Goal: Task Accomplishment & Management: Manage account settings

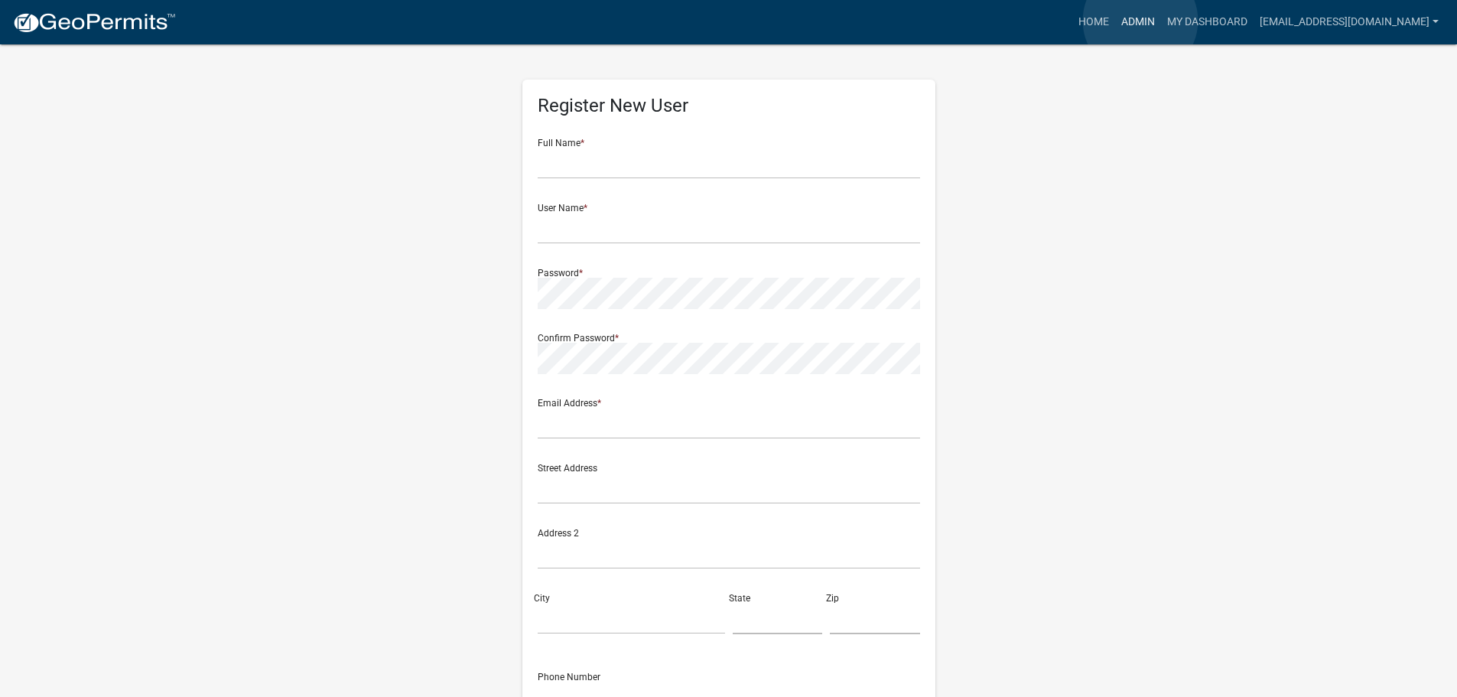
click at [1140, 21] on link "Admin" at bounding box center [1138, 22] width 46 height 29
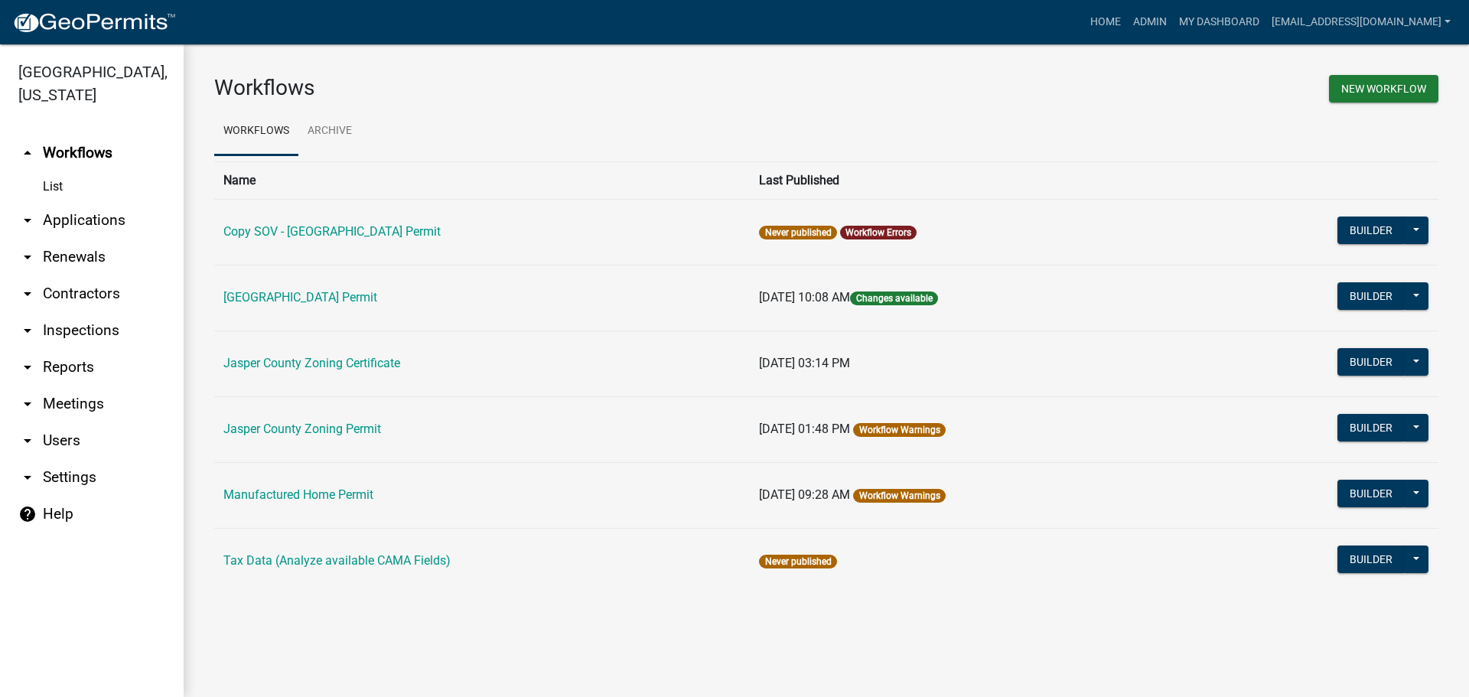
click at [89, 222] on link "arrow_drop_down Applications" at bounding box center [92, 220] width 184 height 37
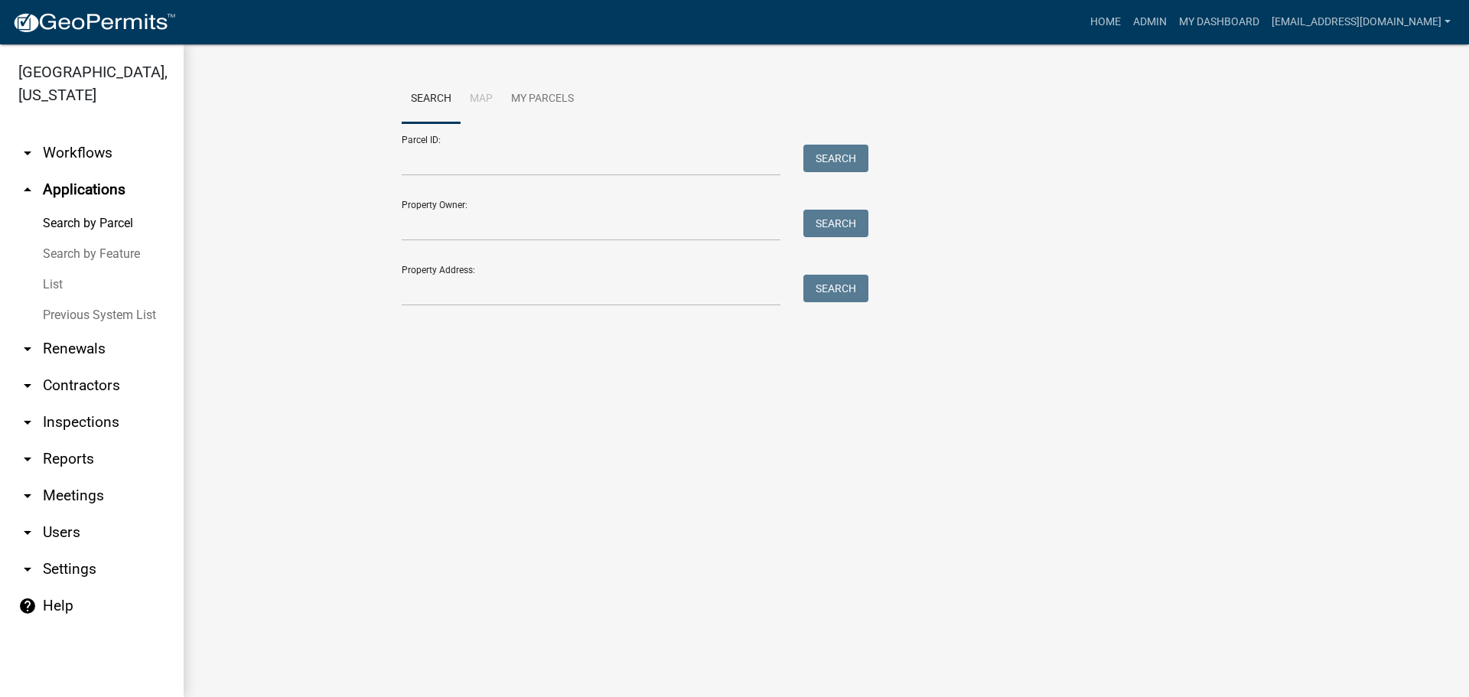
click at [60, 284] on link "List" at bounding box center [92, 284] width 184 height 31
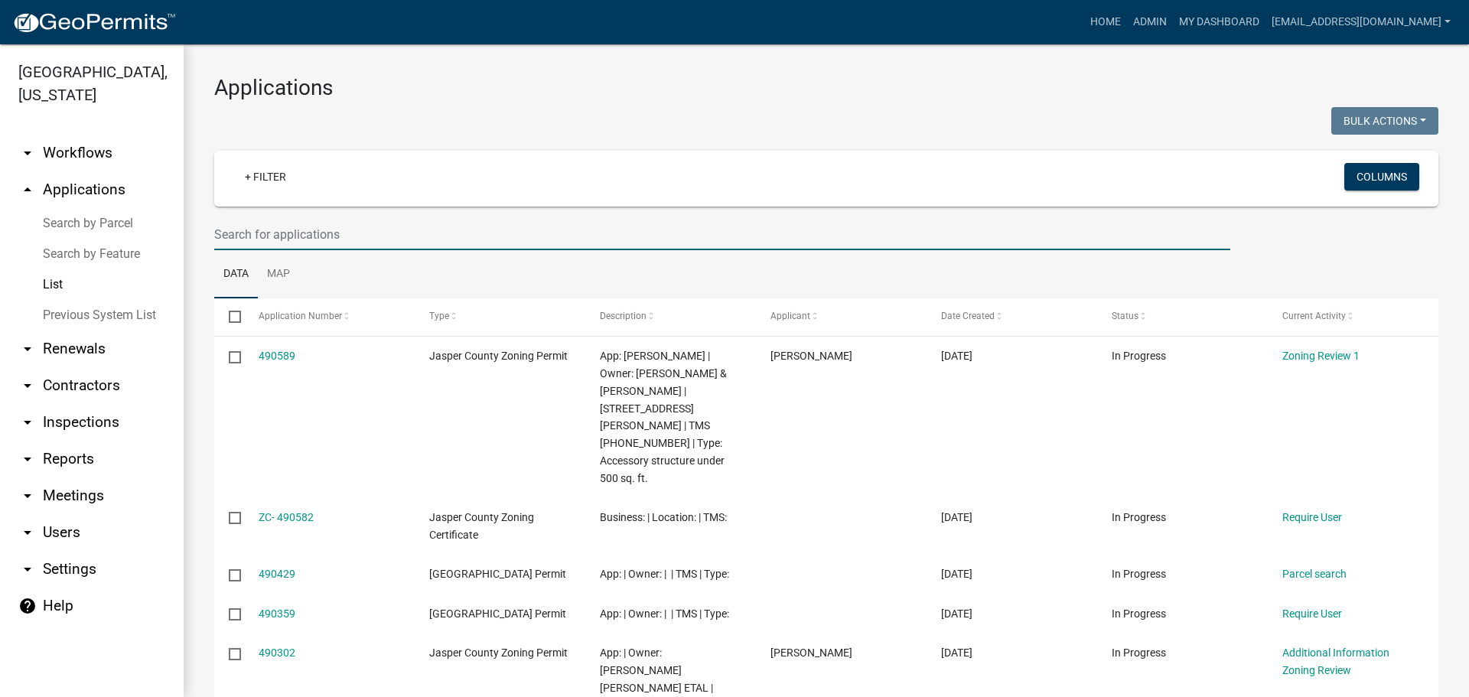
click at [451, 231] on input "text" at bounding box center [722, 234] width 1016 height 31
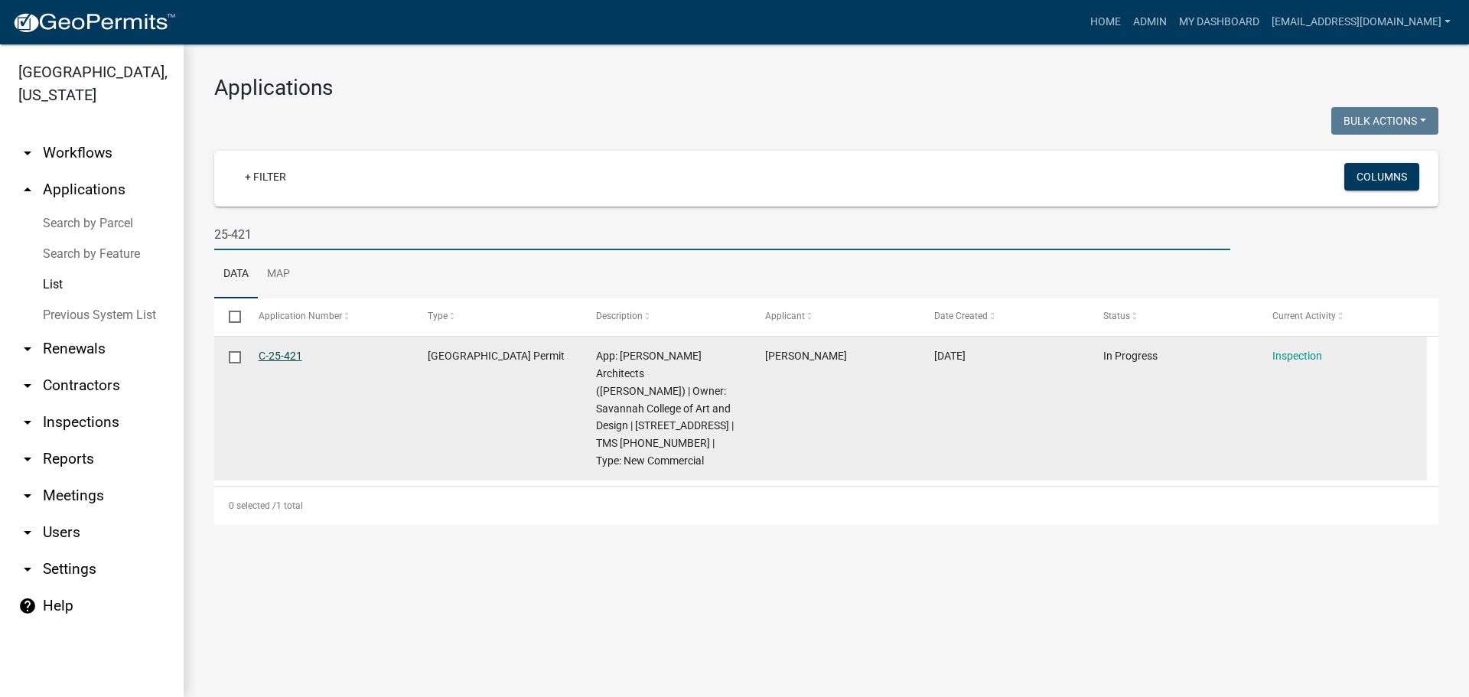
type input "25-421"
click at [285, 352] on link "C-25-421" at bounding box center [281, 356] width 44 height 12
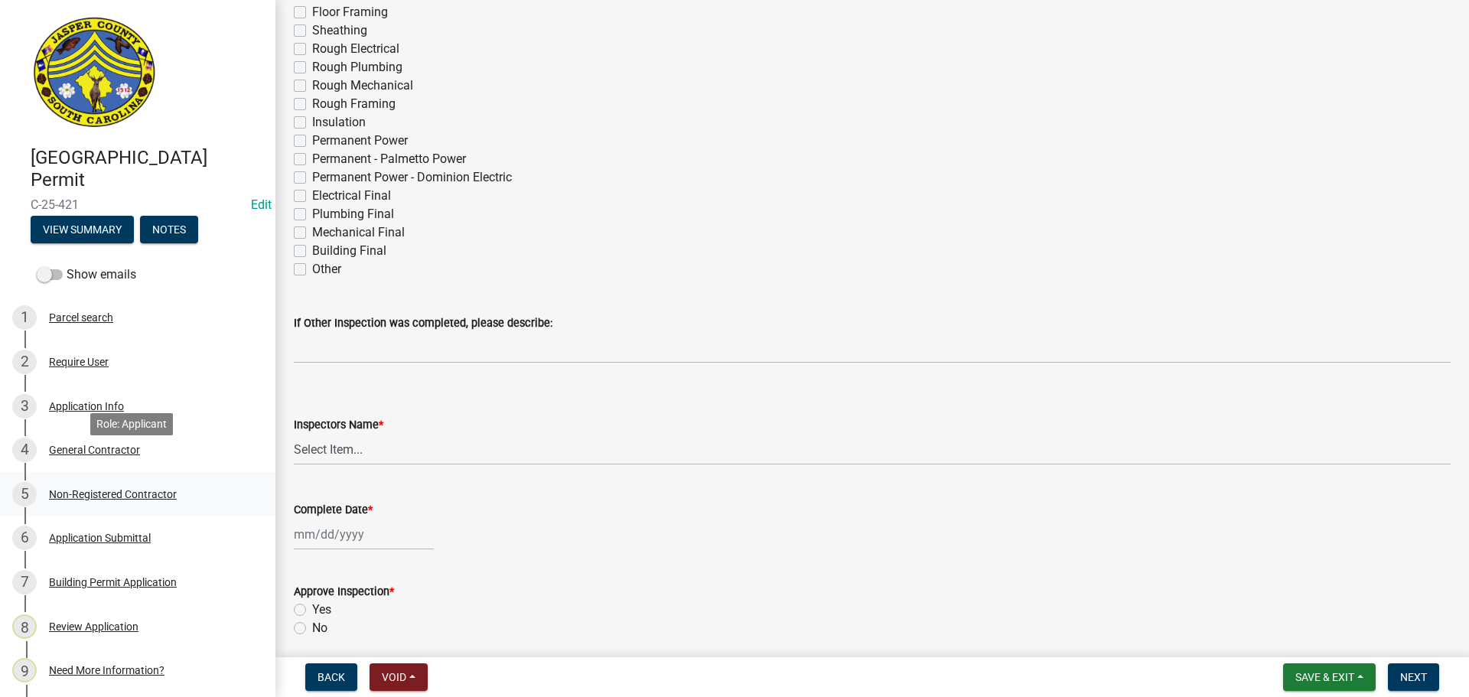
scroll to position [76, 0]
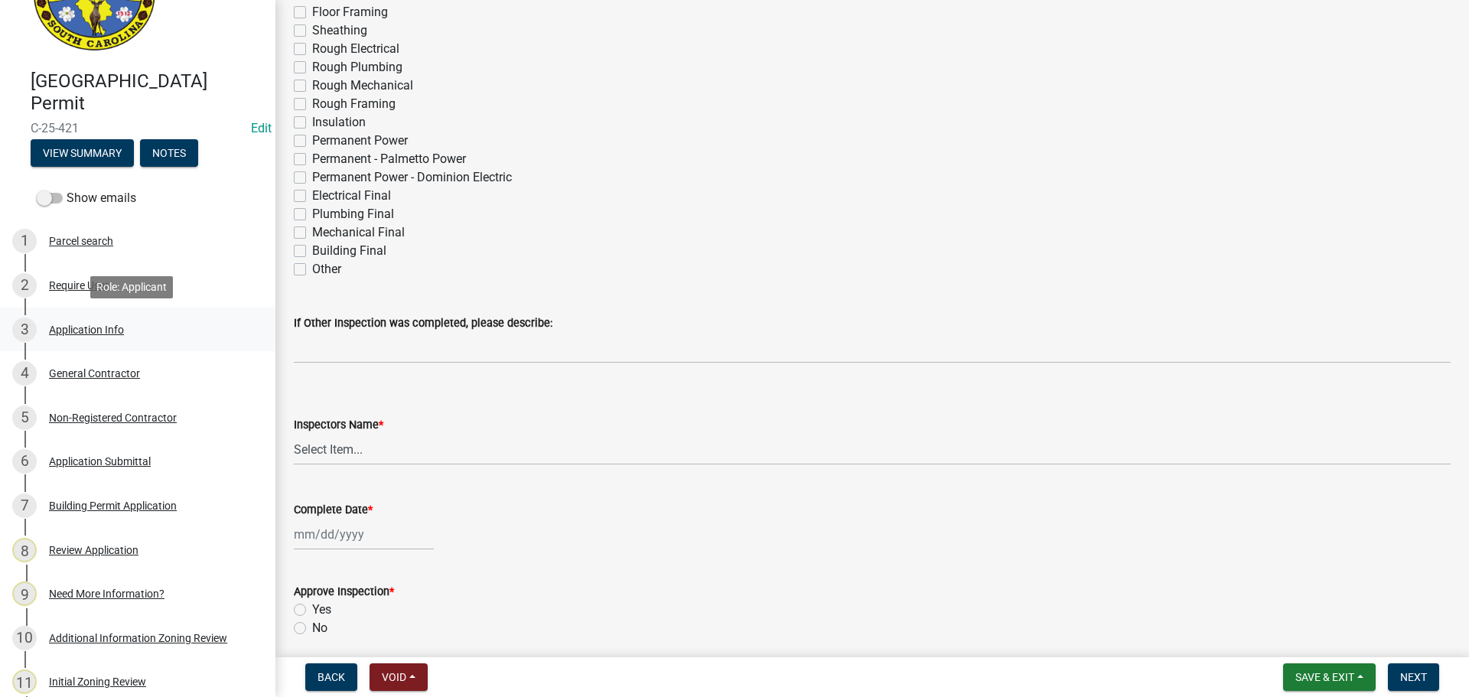
click at [93, 331] on div "Application Info" at bounding box center [86, 329] width 75 height 11
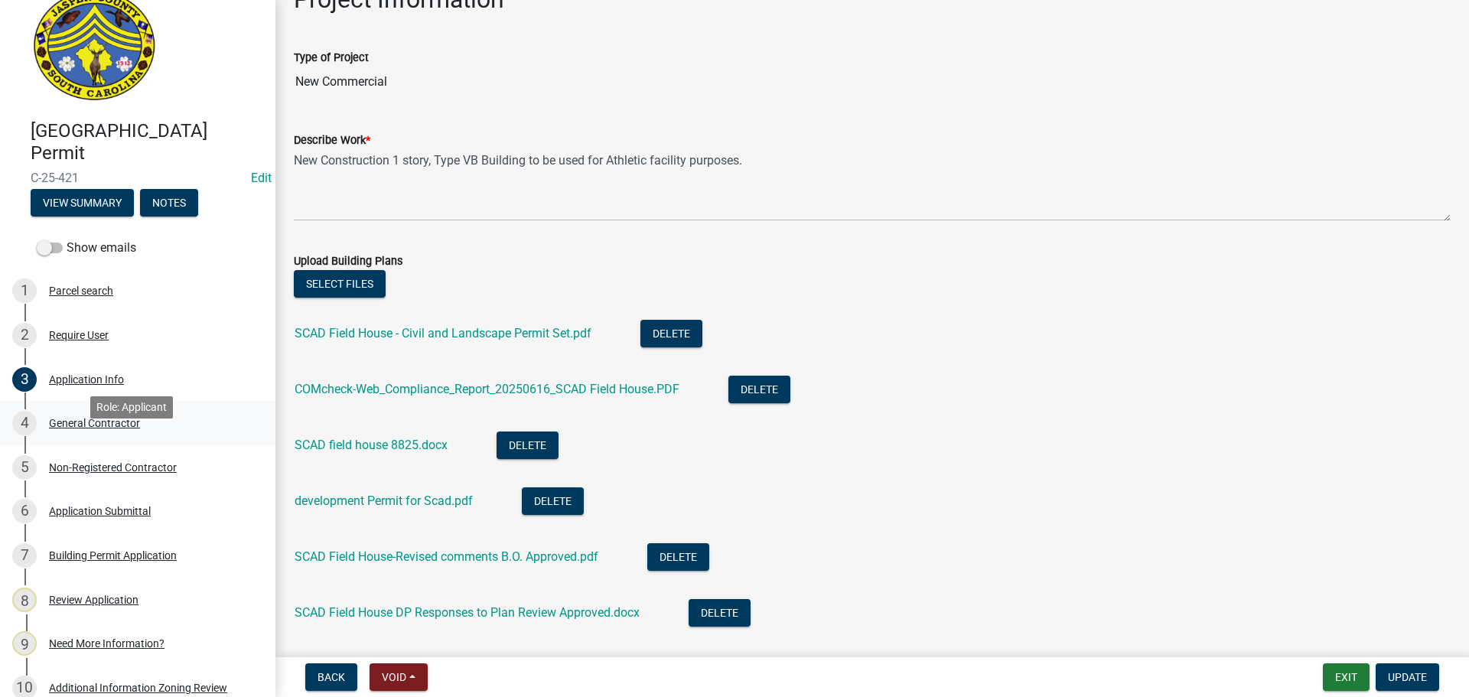
scroll to position [0, 0]
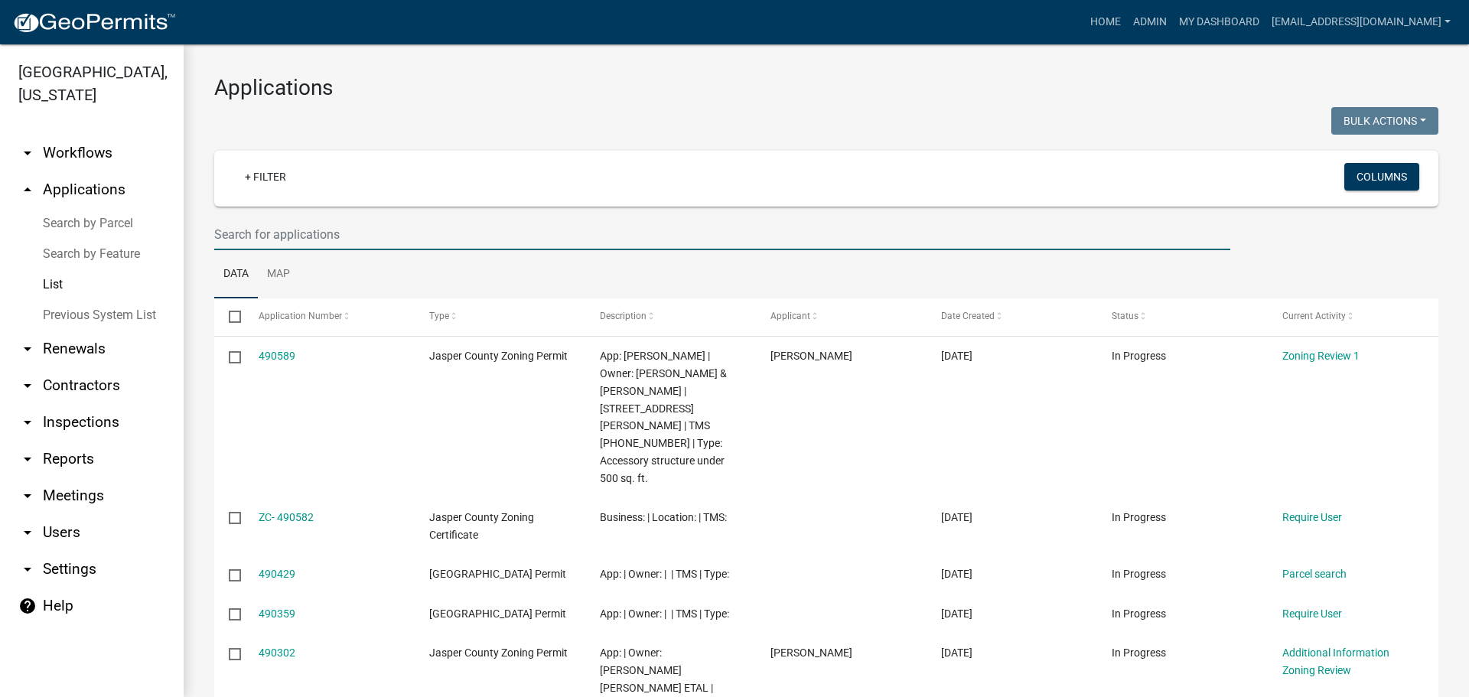
click at [479, 240] on input "text" at bounding box center [722, 234] width 1016 height 31
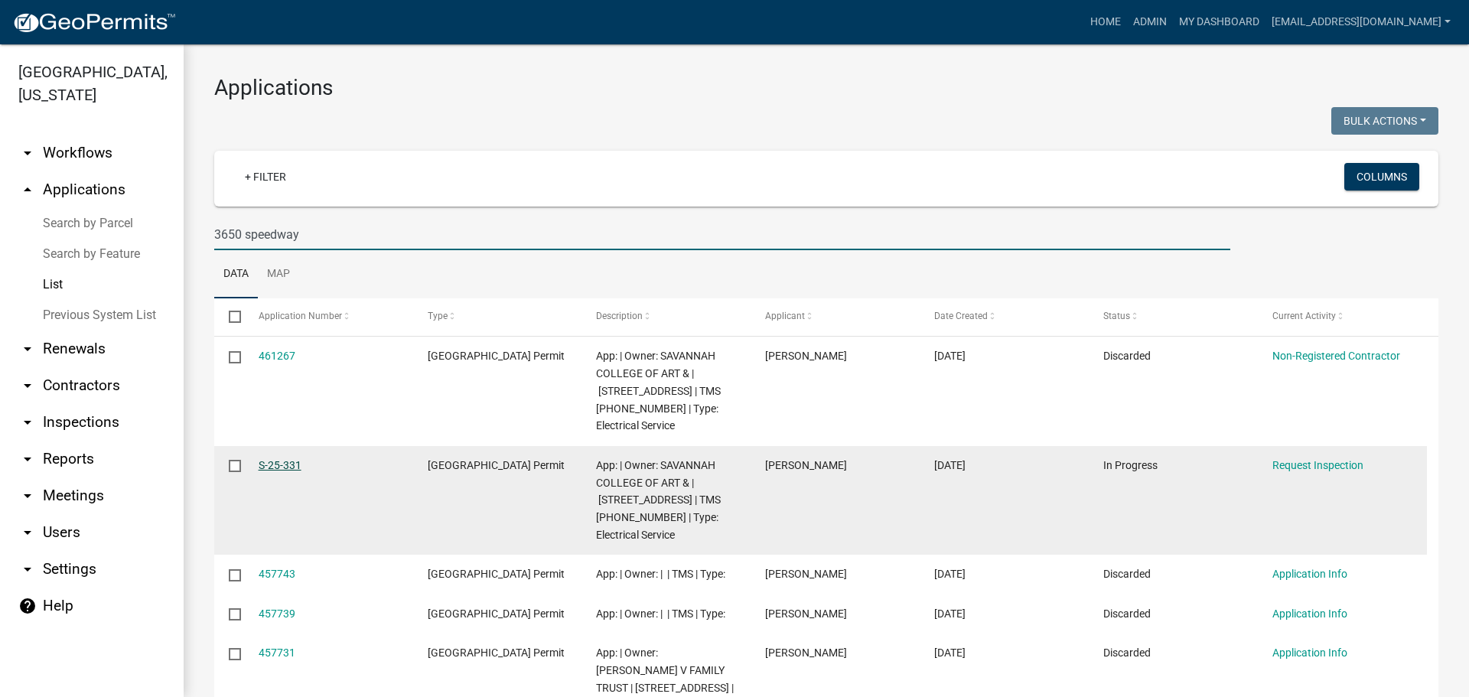
type input "3650 speedway"
click at [275, 466] on link "S-25-331" at bounding box center [280, 465] width 43 height 12
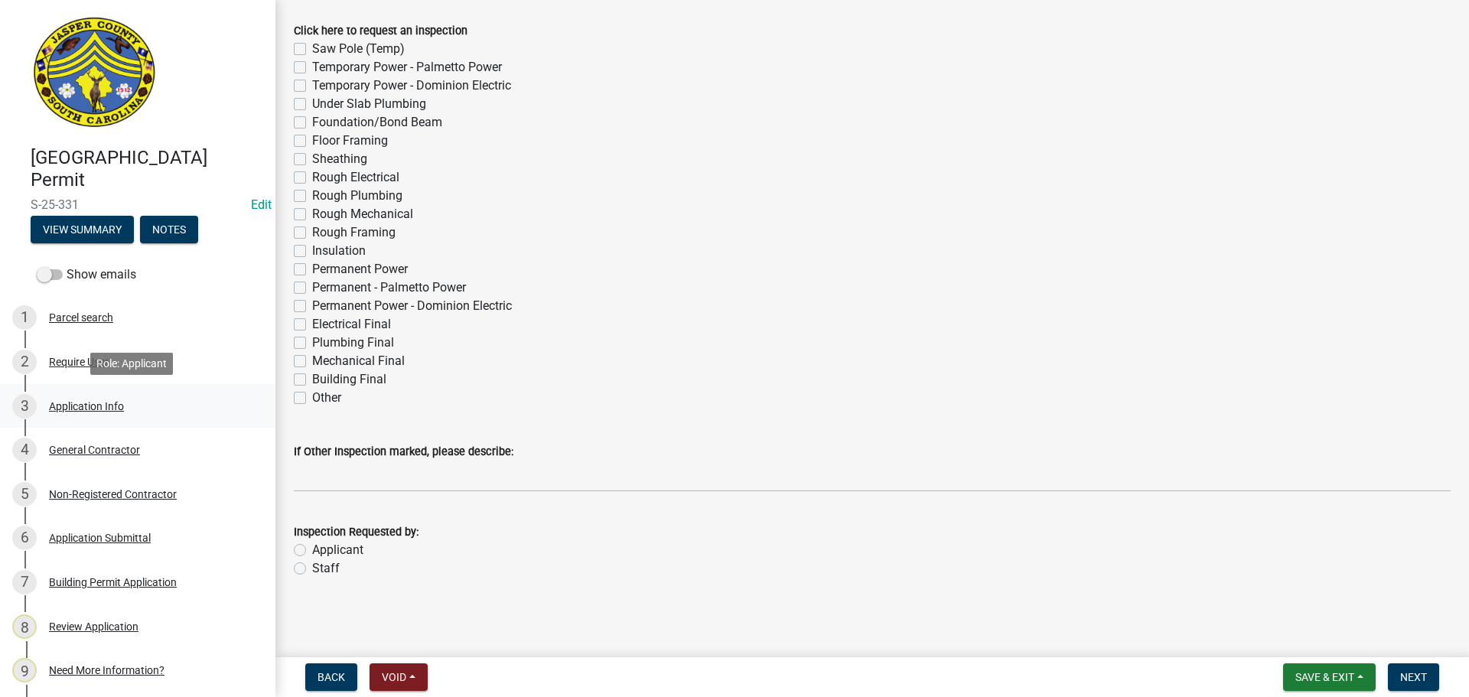
click at [111, 402] on div "Application Info" at bounding box center [86, 406] width 75 height 11
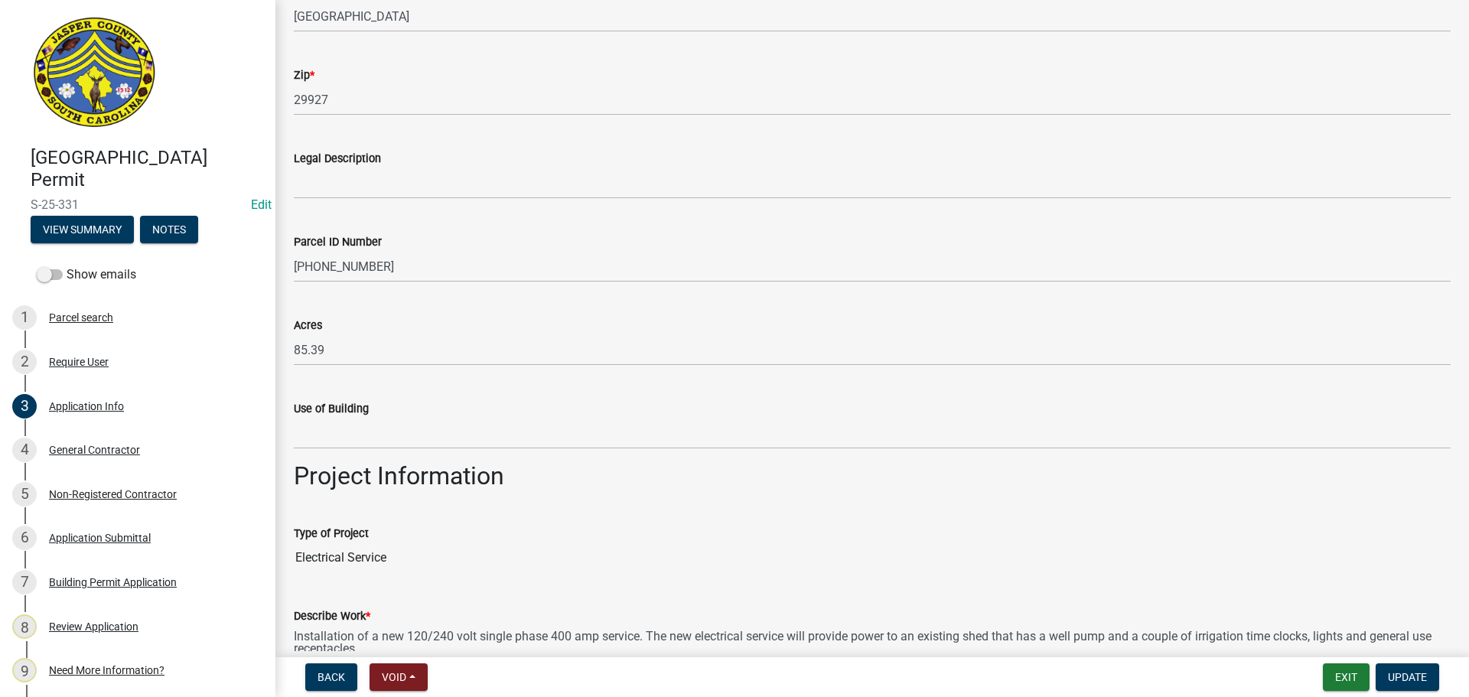
scroll to position [1147, 0]
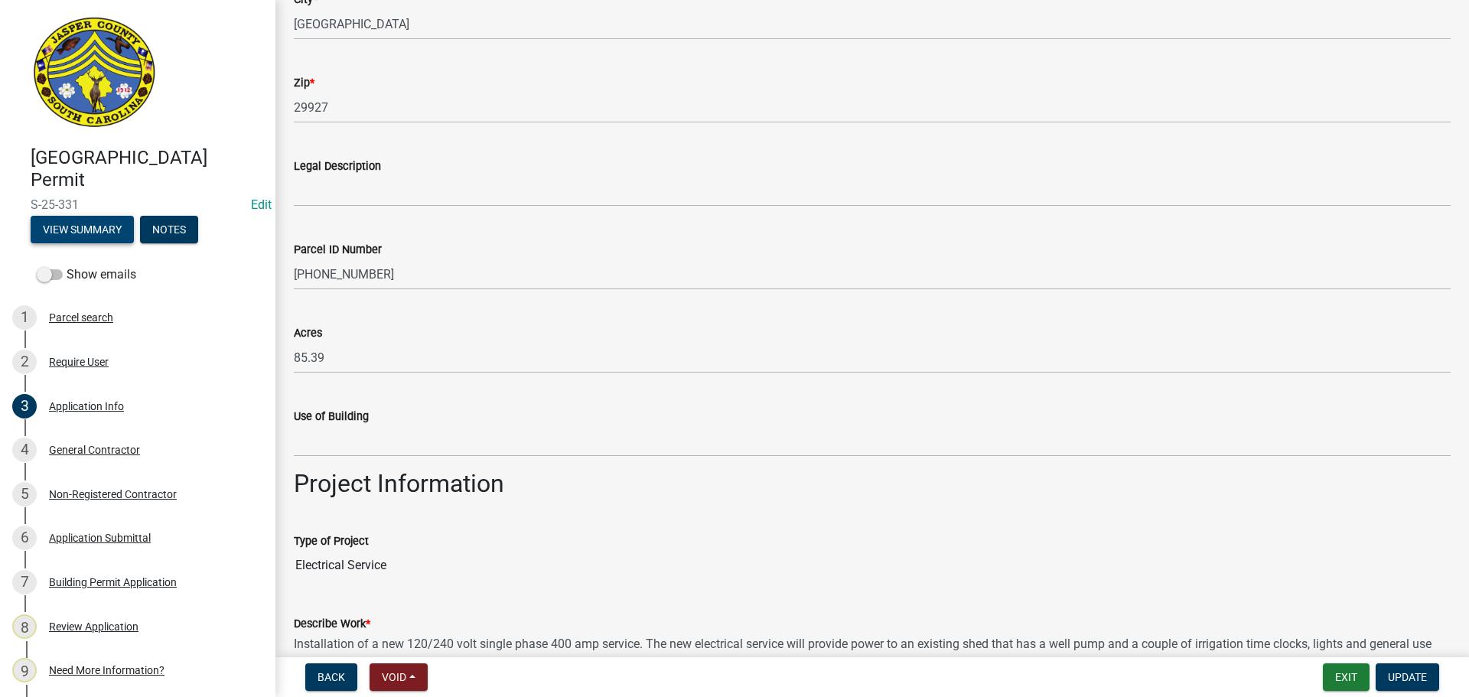
click at [112, 223] on button "View Summary" at bounding box center [82, 230] width 103 height 28
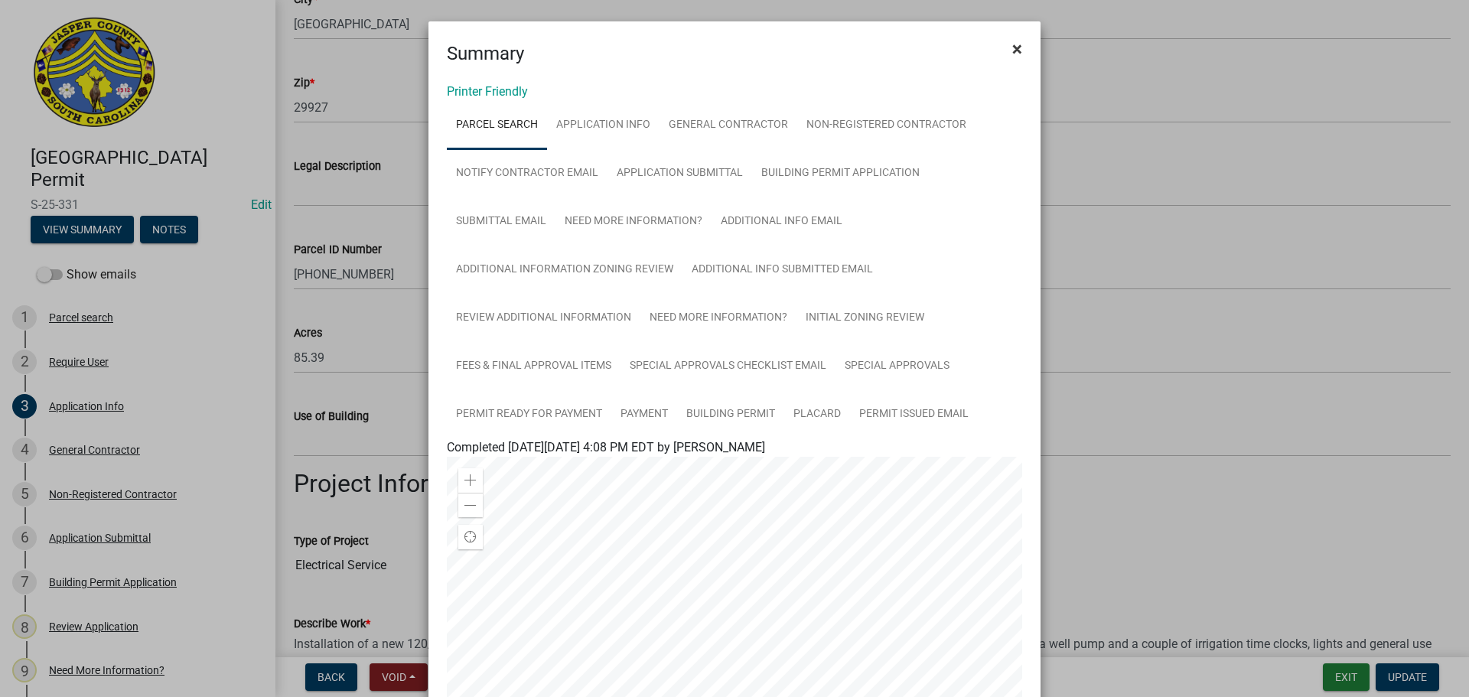
click at [1012, 52] on span "×" at bounding box center [1017, 48] width 10 height 21
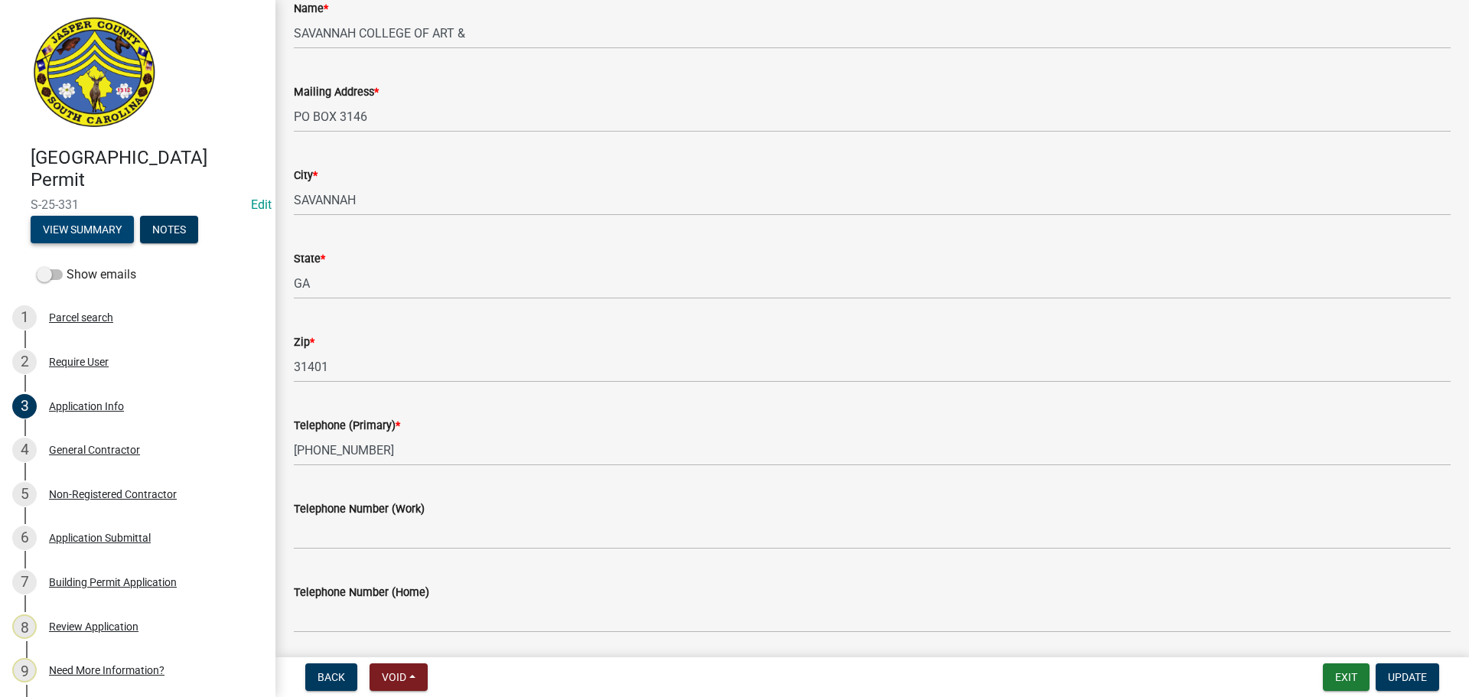
scroll to position [0, 0]
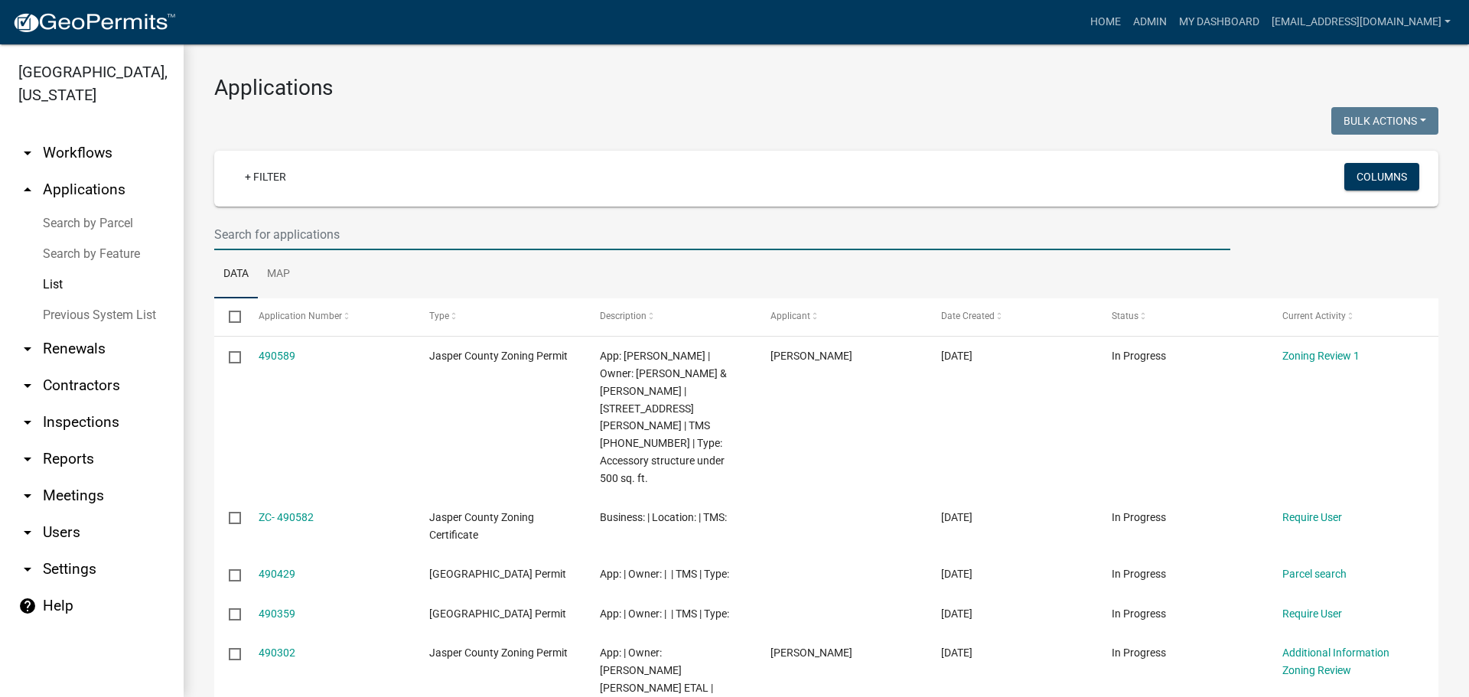
click at [375, 234] on input "text" at bounding box center [722, 234] width 1016 height 31
type input "[STREET_ADDRESS]"
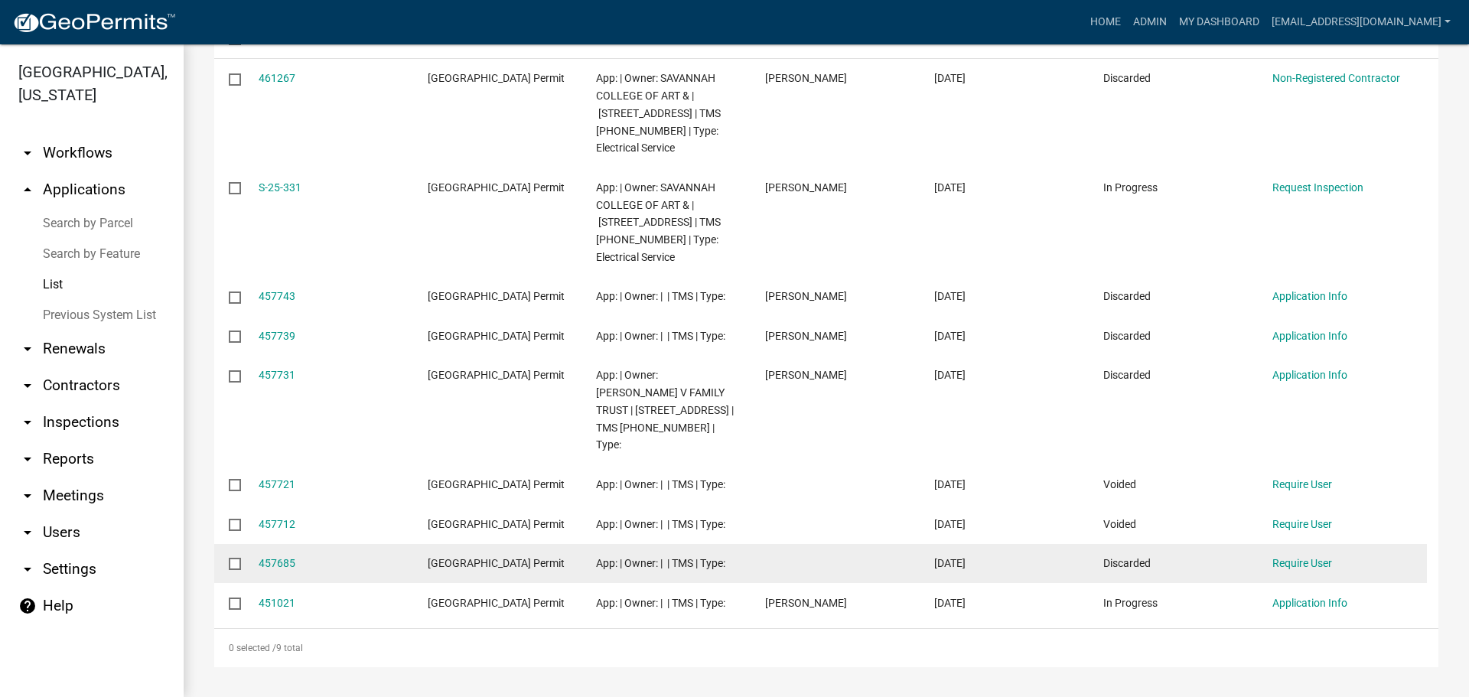
scroll to position [365, 0]
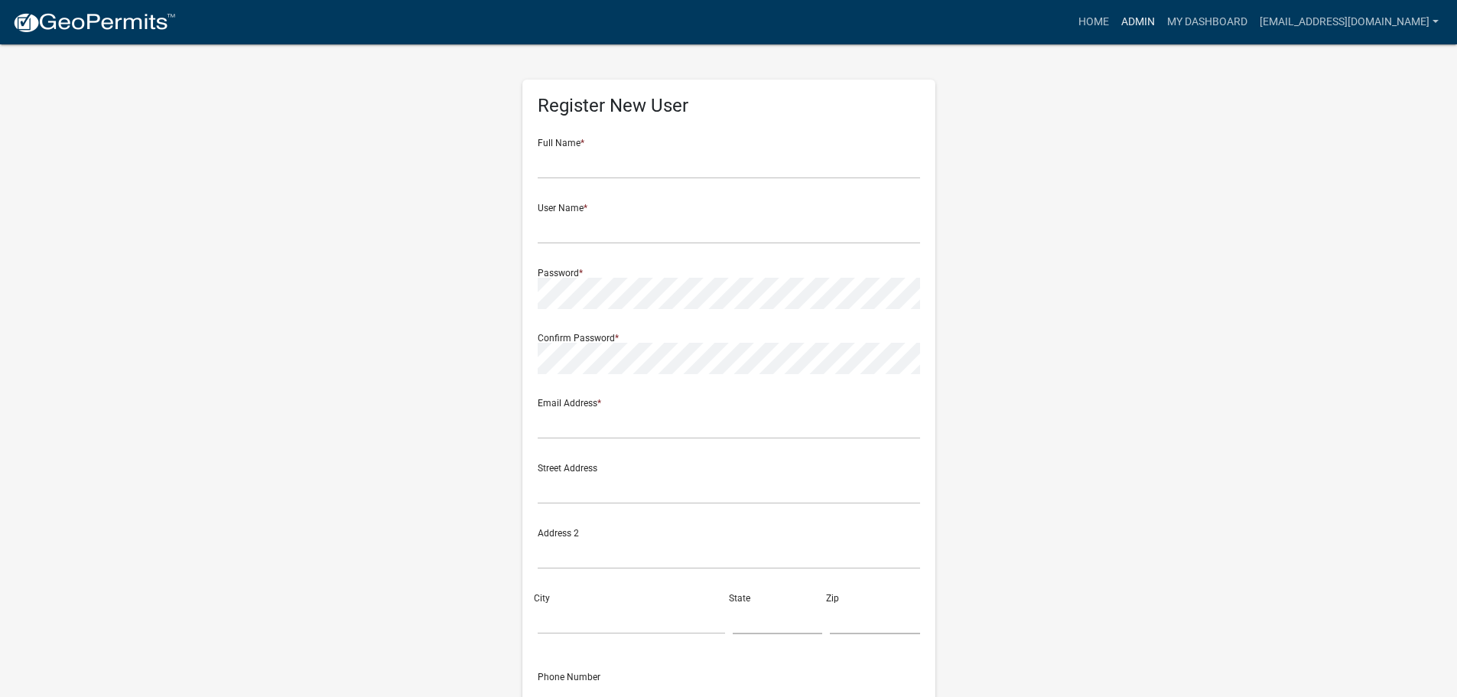
click at [1127, 17] on link "Admin" at bounding box center [1138, 22] width 46 height 29
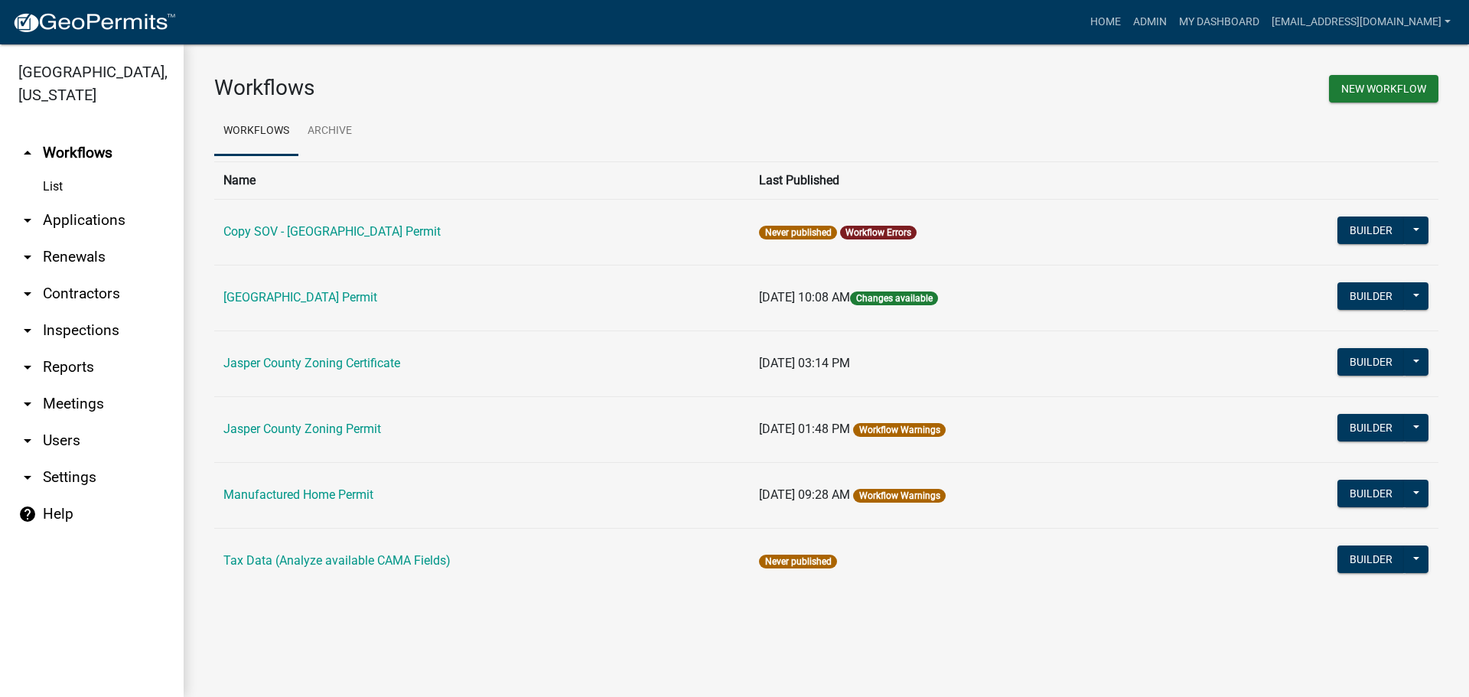
click at [85, 220] on link "arrow_drop_down Applications" at bounding box center [92, 220] width 184 height 37
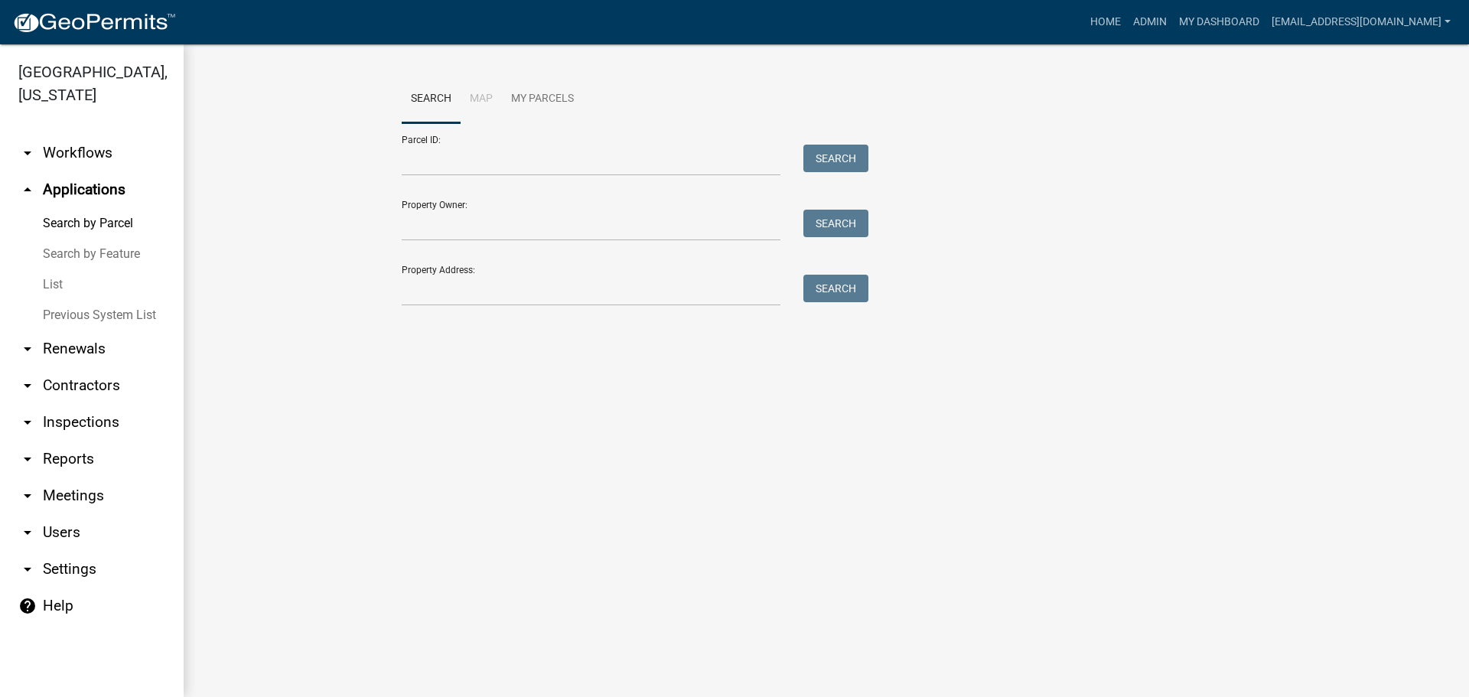
click at [54, 278] on link "List" at bounding box center [92, 284] width 184 height 31
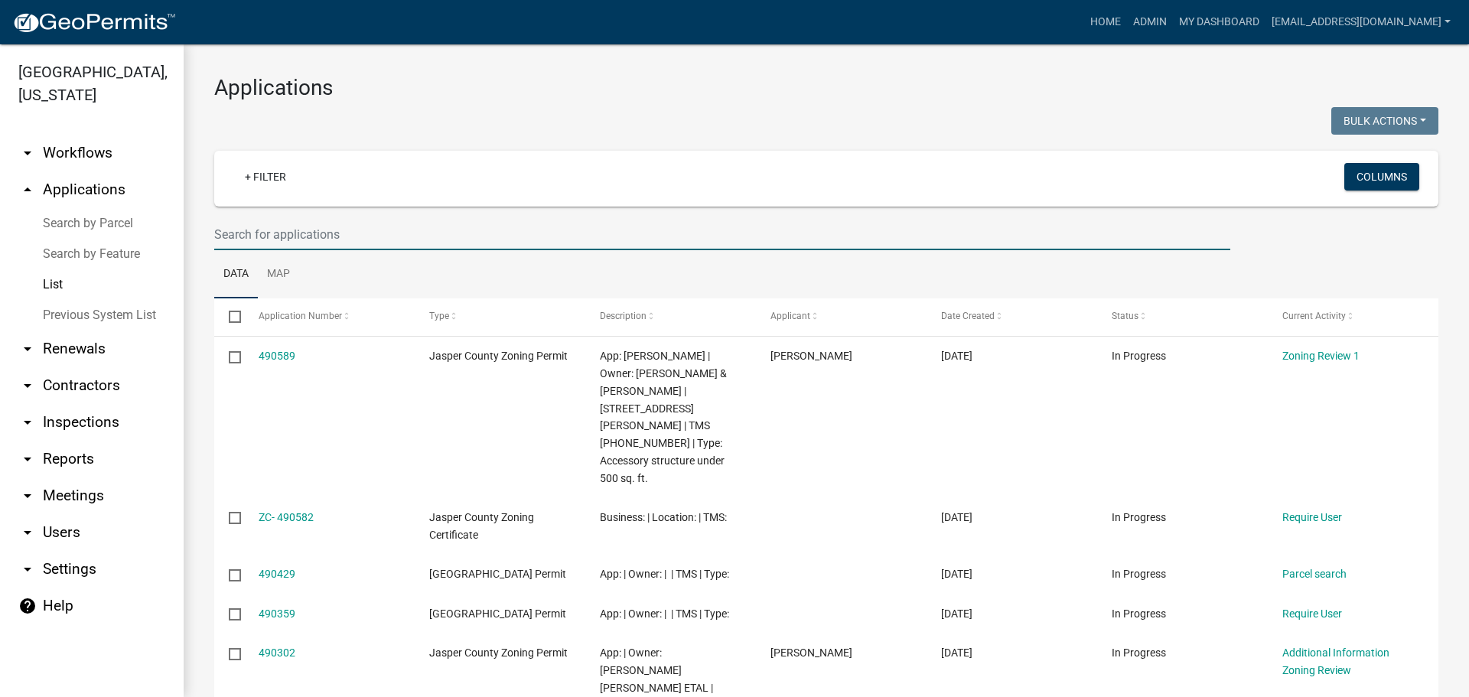
click at [514, 242] on input "text" at bounding box center [722, 234] width 1016 height 31
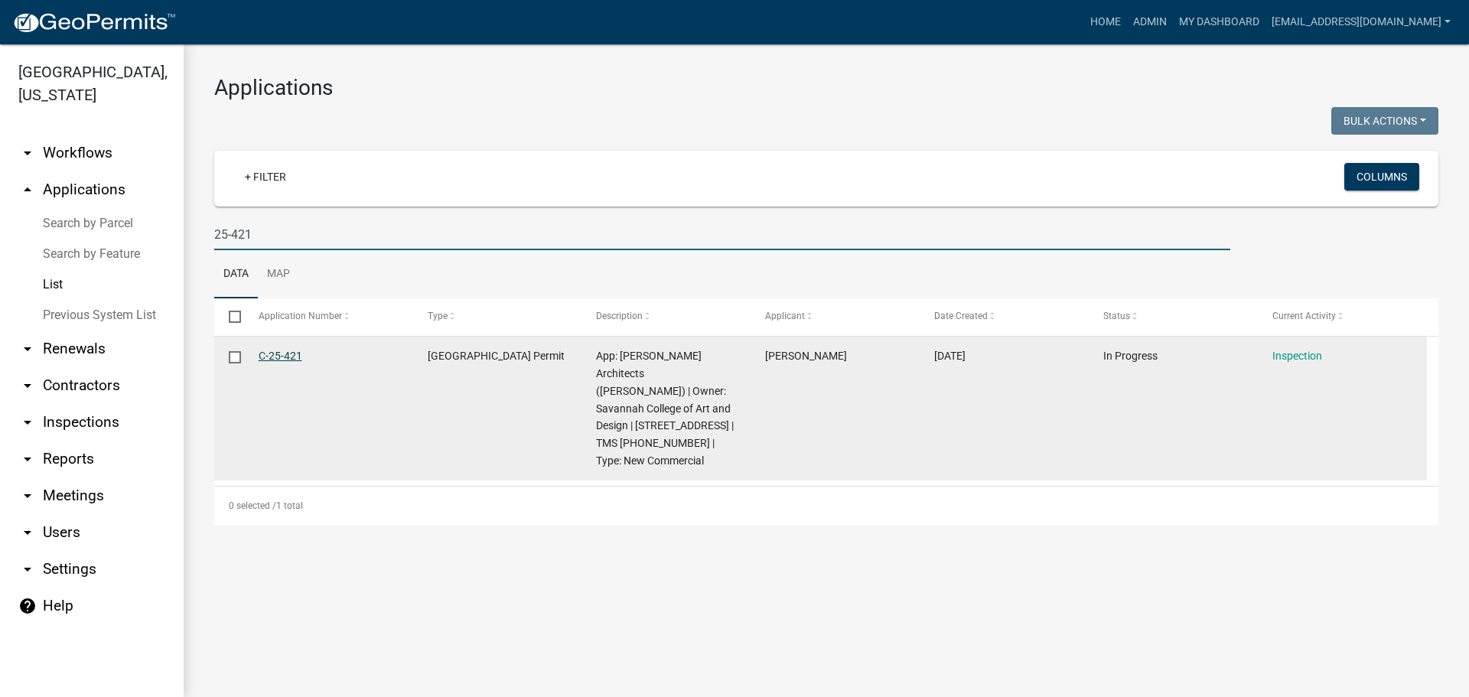
type input "25-421"
click at [284, 351] on link "C-25-421" at bounding box center [281, 356] width 44 height 12
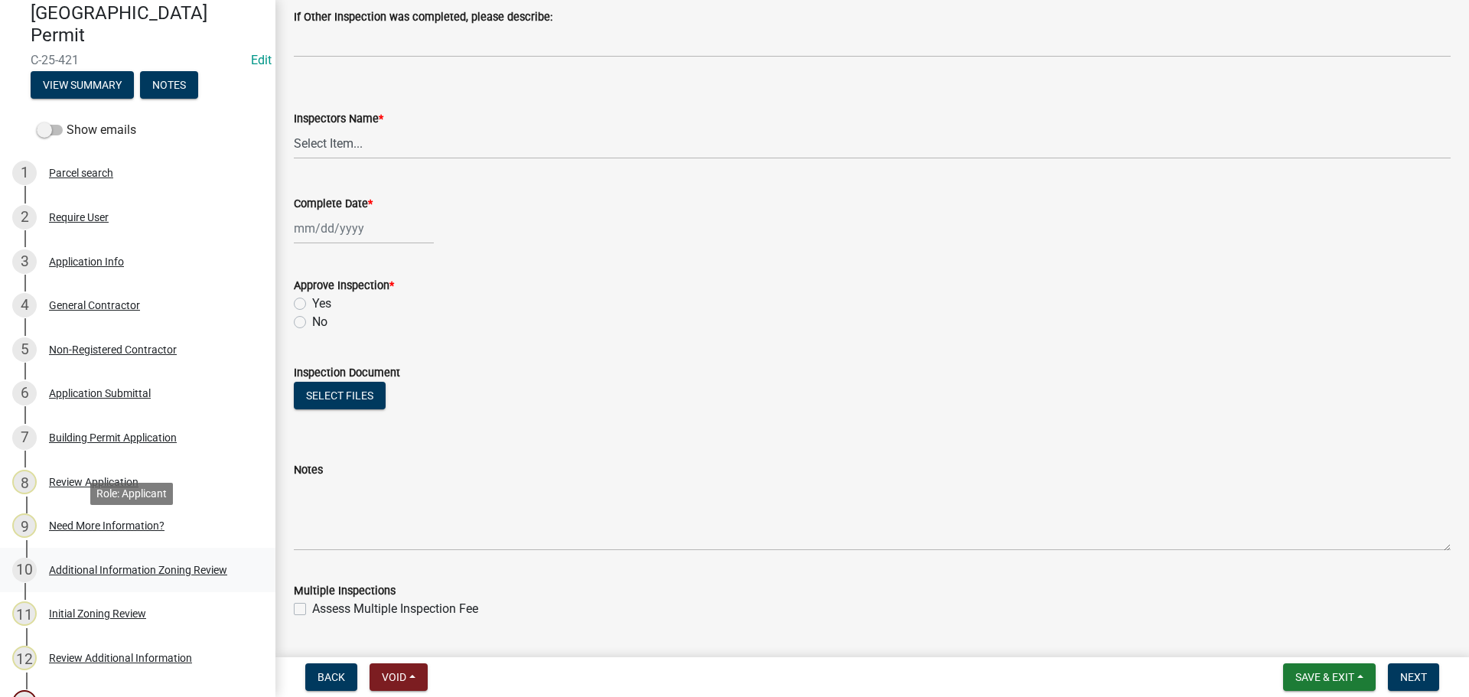
scroll to position [133, 0]
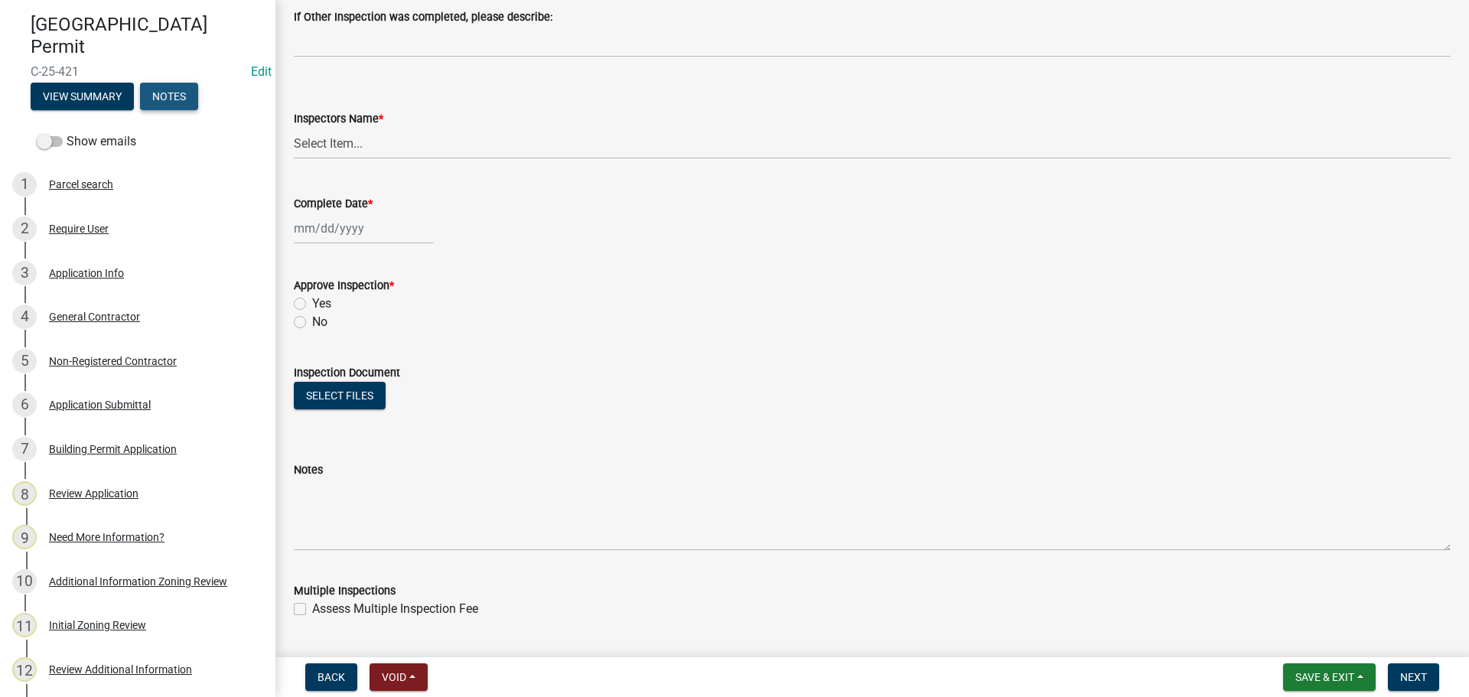
click at [173, 100] on button "Notes" at bounding box center [169, 97] width 58 height 28
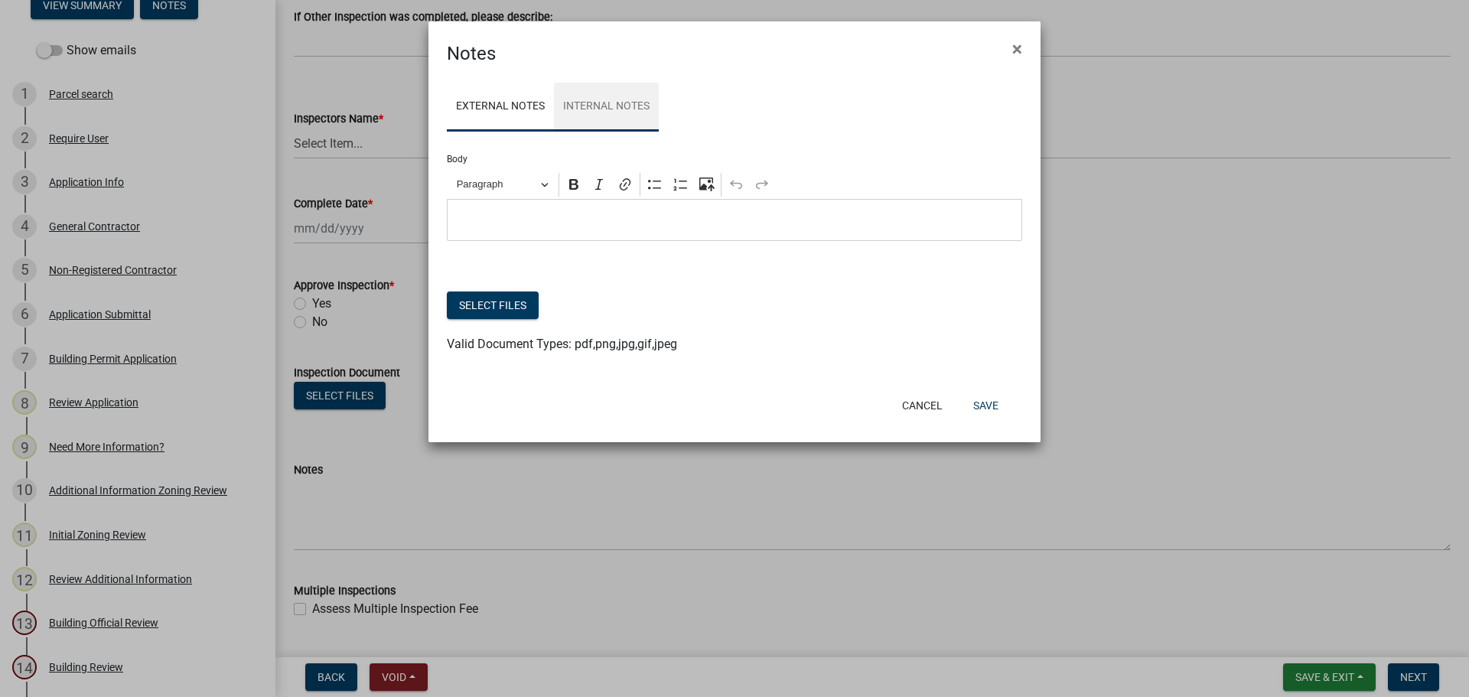
click at [586, 102] on link "Internal Notes" at bounding box center [606, 107] width 105 height 49
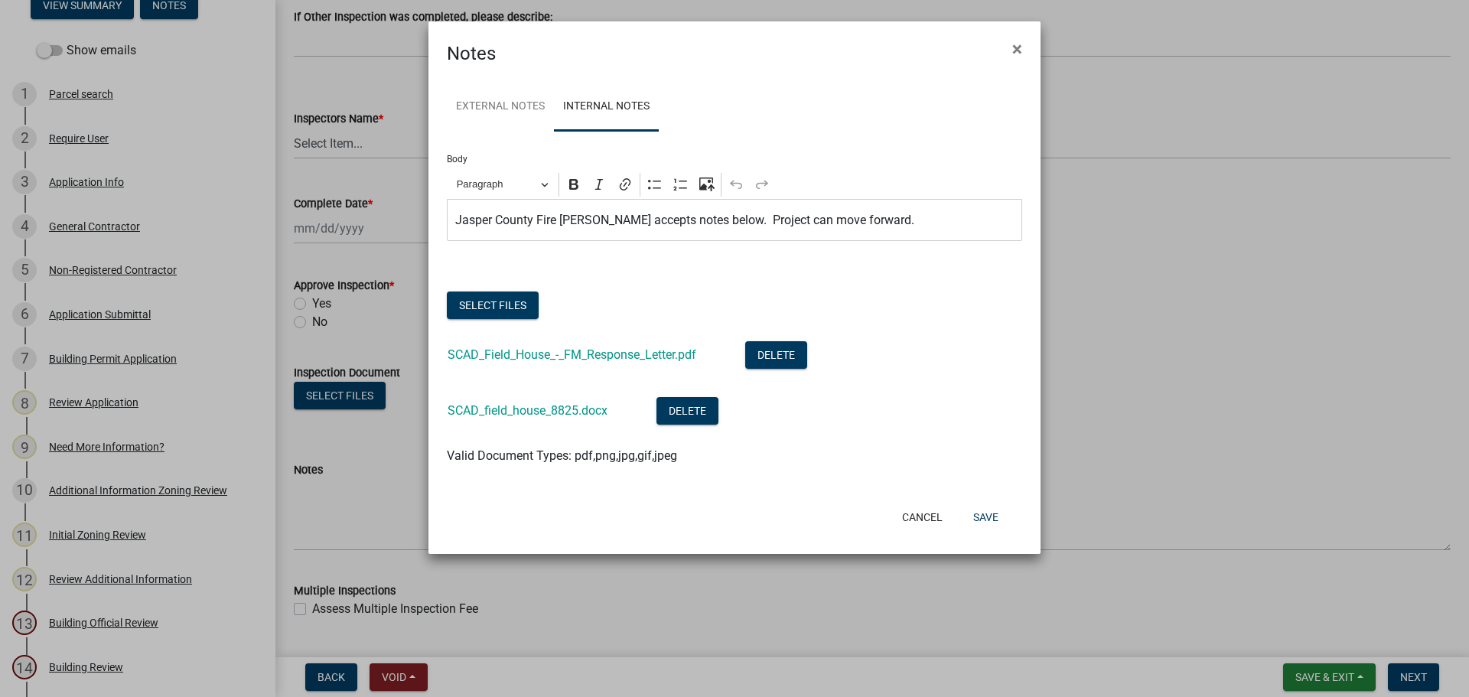
click at [900, 226] on p "Jasper County Fire [PERSON_NAME] accepts notes below. Project can move forward." at bounding box center [734, 220] width 559 height 18
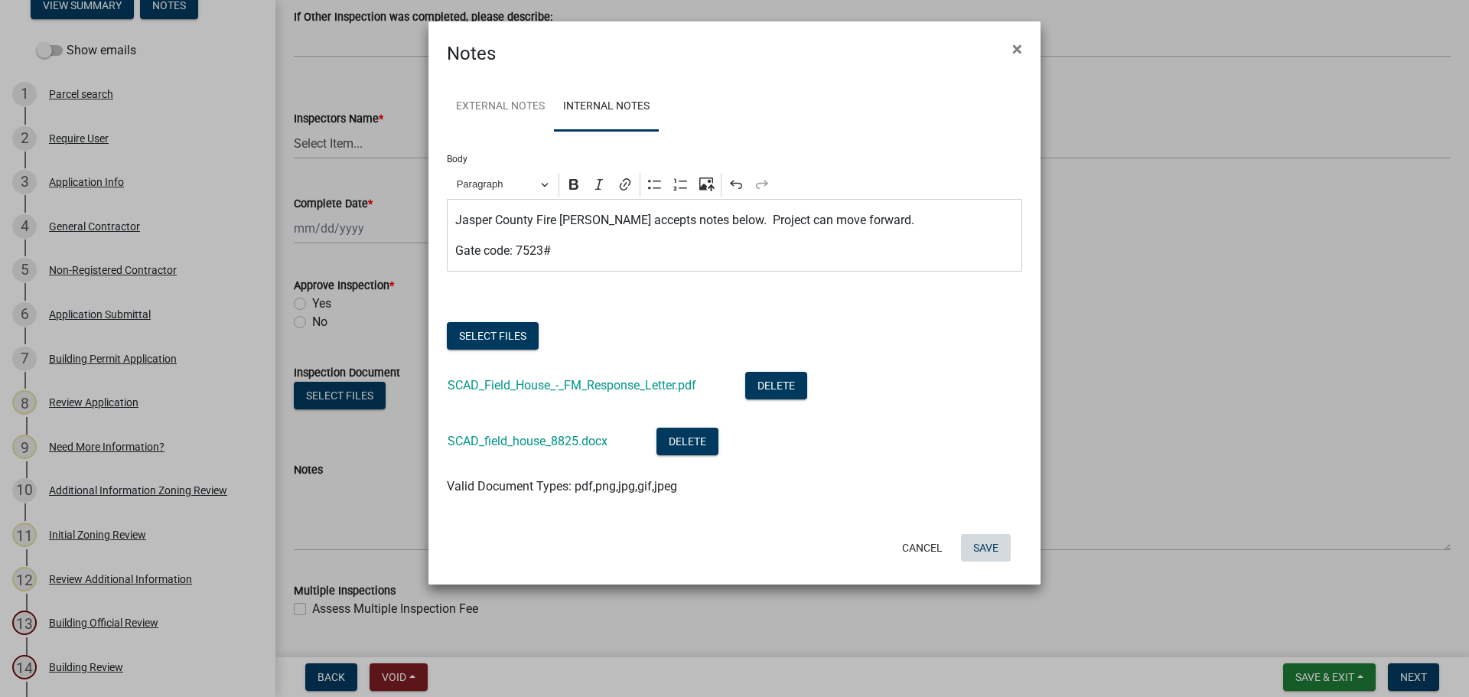
click at [983, 556] on button "Save" at bounding box center [986, 548] width 50 height 28
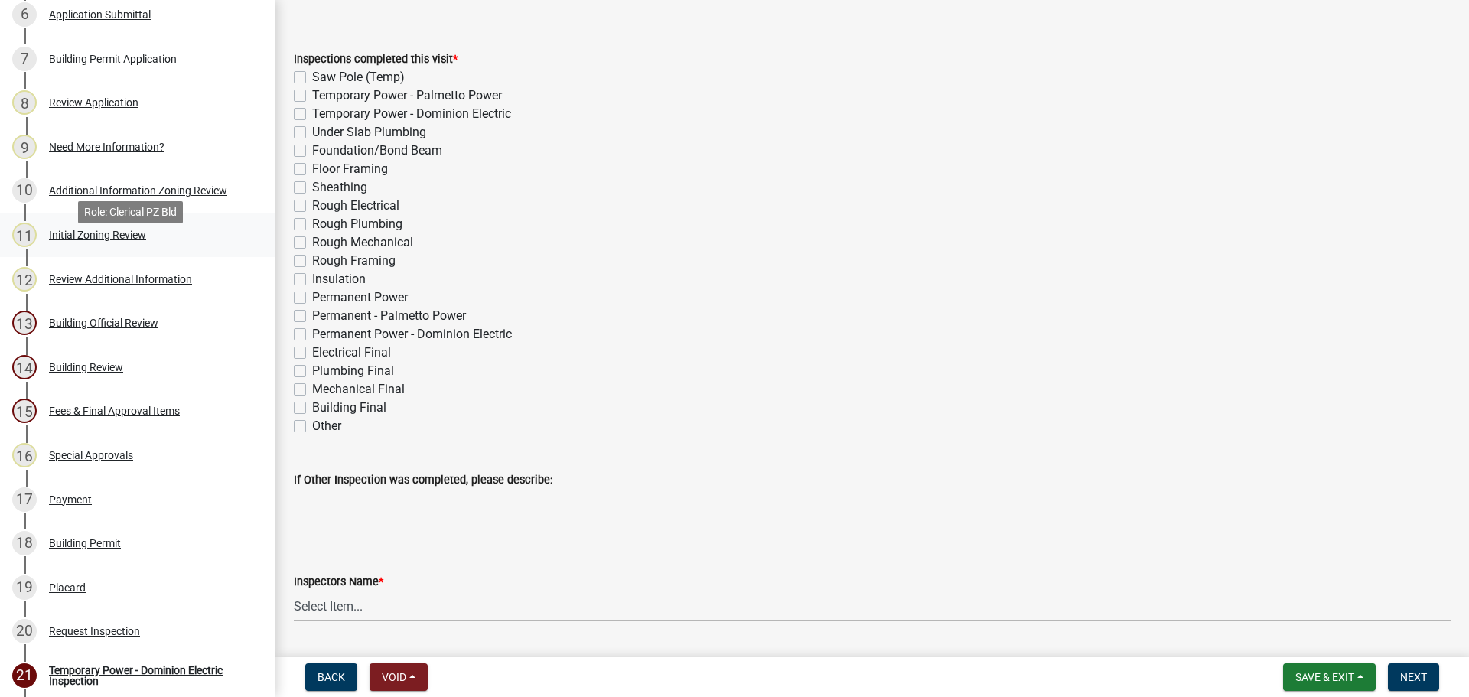
scroll to position [425, 0]
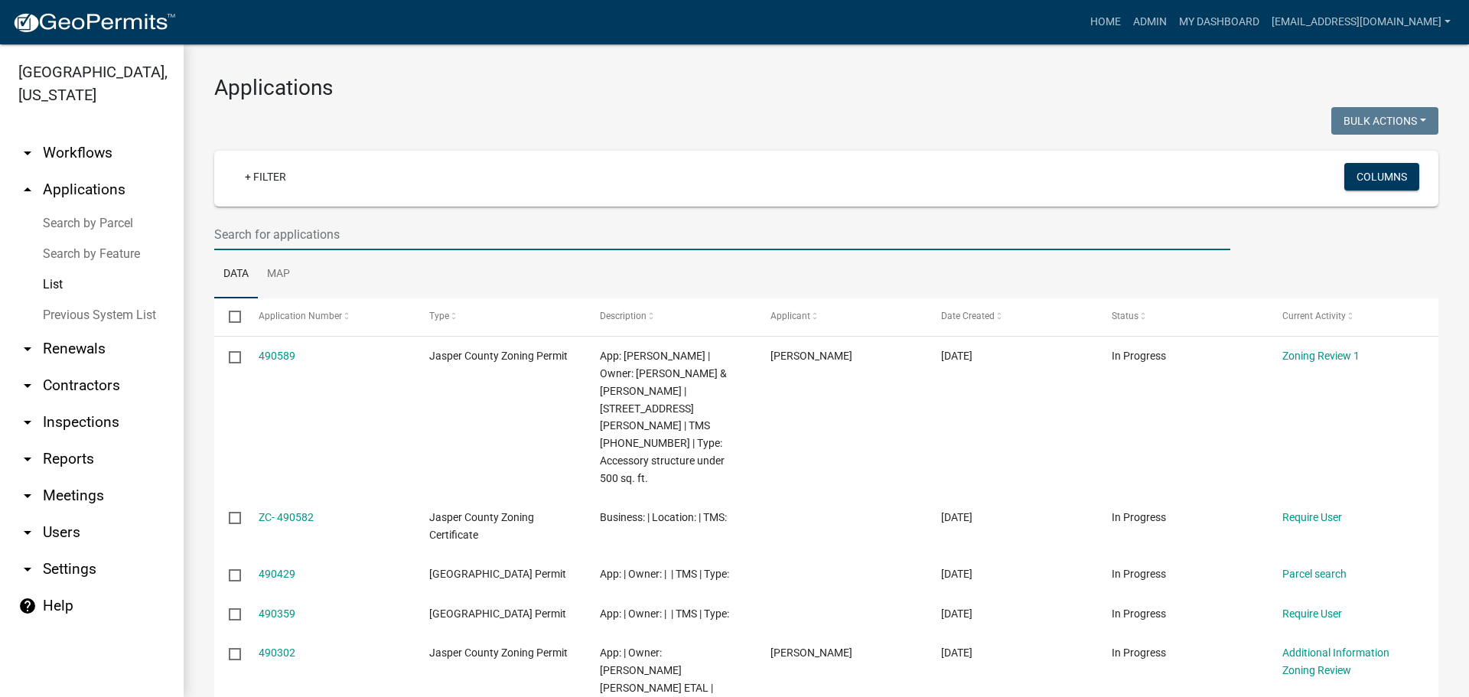
click at [438, 235] on input "text" at bounding box center [722, 234] width 1016 height 31
click at [408, 236] on input "text" at bounding box center [722, 234] width 1016 height 31
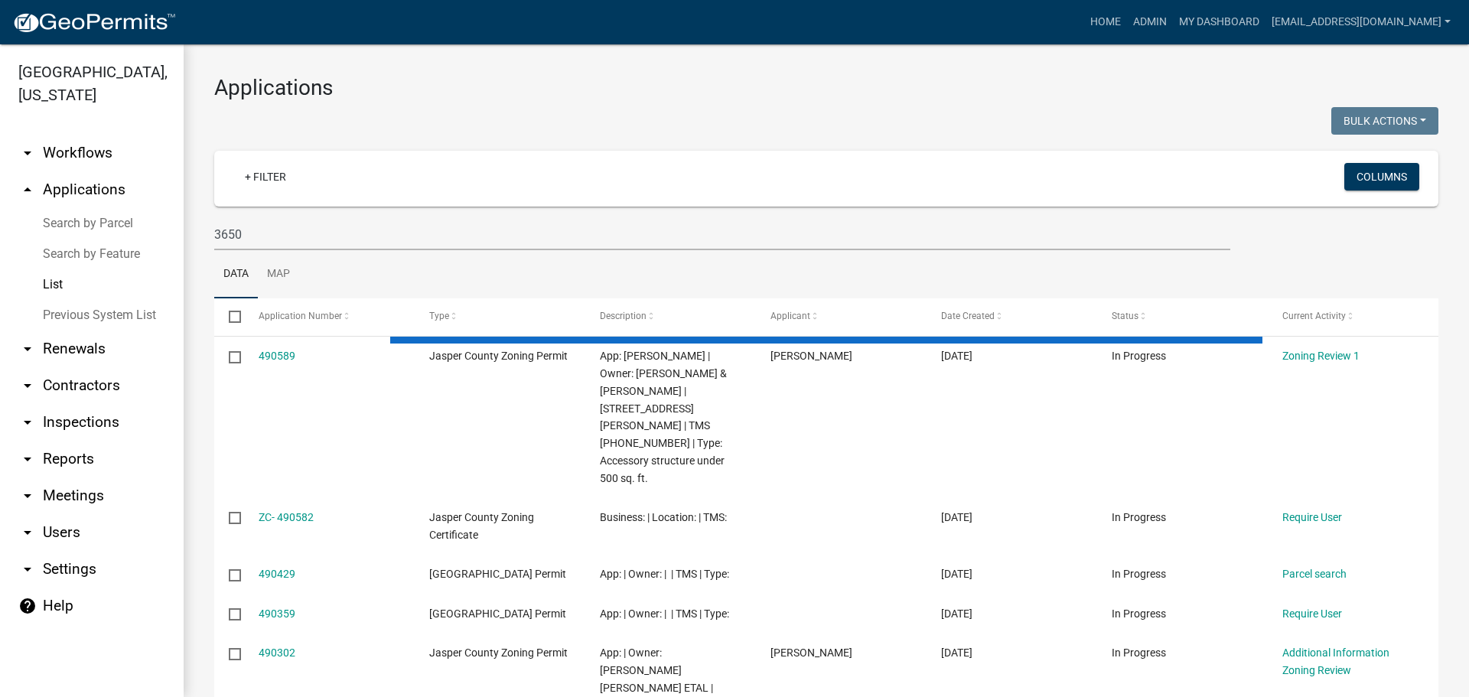
click at [389, 279] on ul "Data Map" at bounding box center [826, 274] width 1224 height 48
click at [310, 220] on input "3650" at bounding box center [722, 234] width 1016 height 31
type input "[STREET_ADDRESS]"
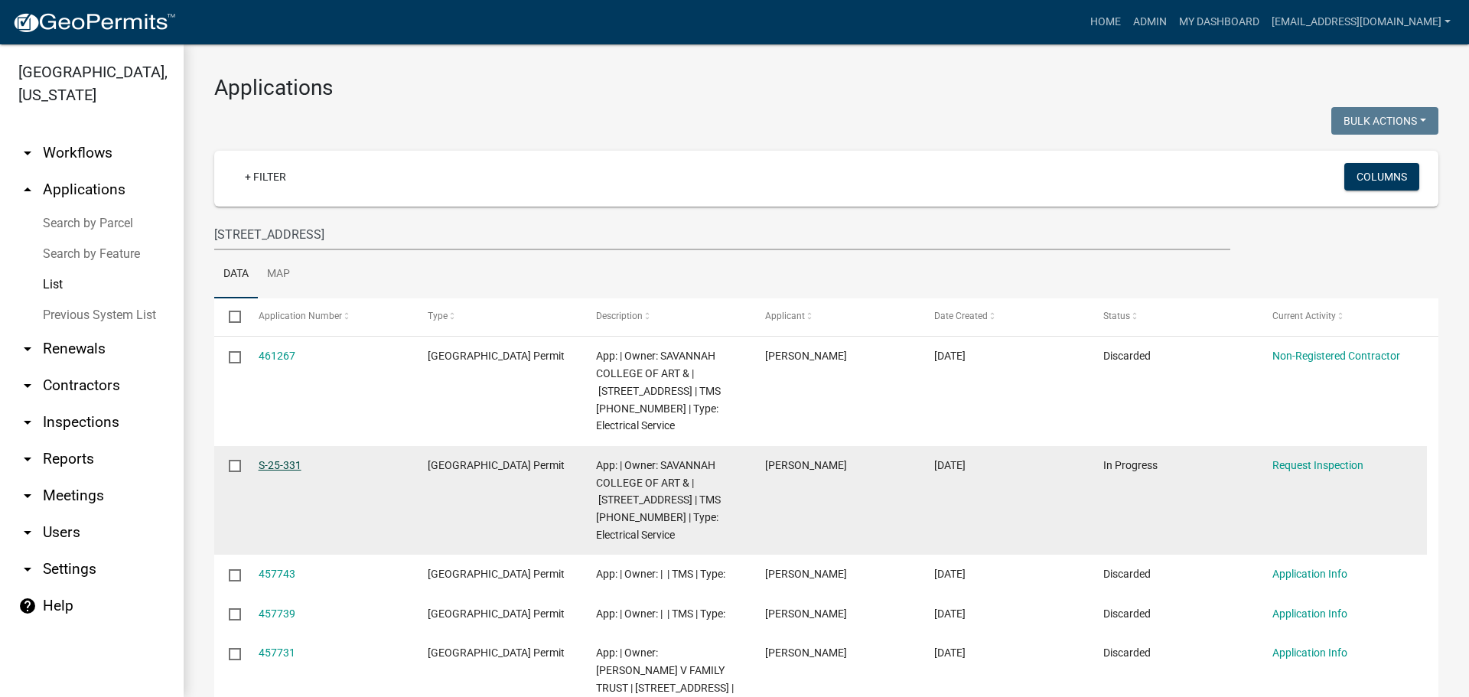
click at [279, 469] on link "S-25-331" at bounding box center [280, 465] width 43 height 12
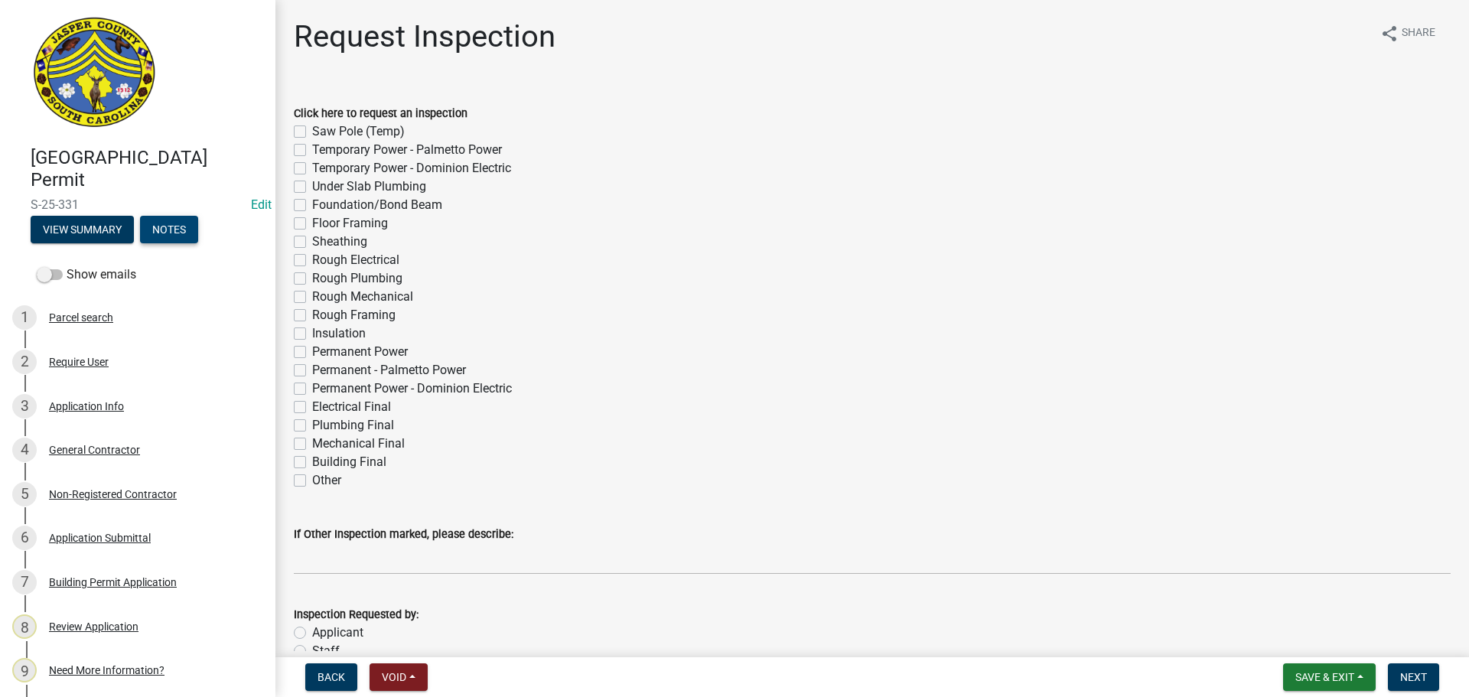
click at [165, 223] on button "Notes" at bounding box center [169, 230] width 58 height 28
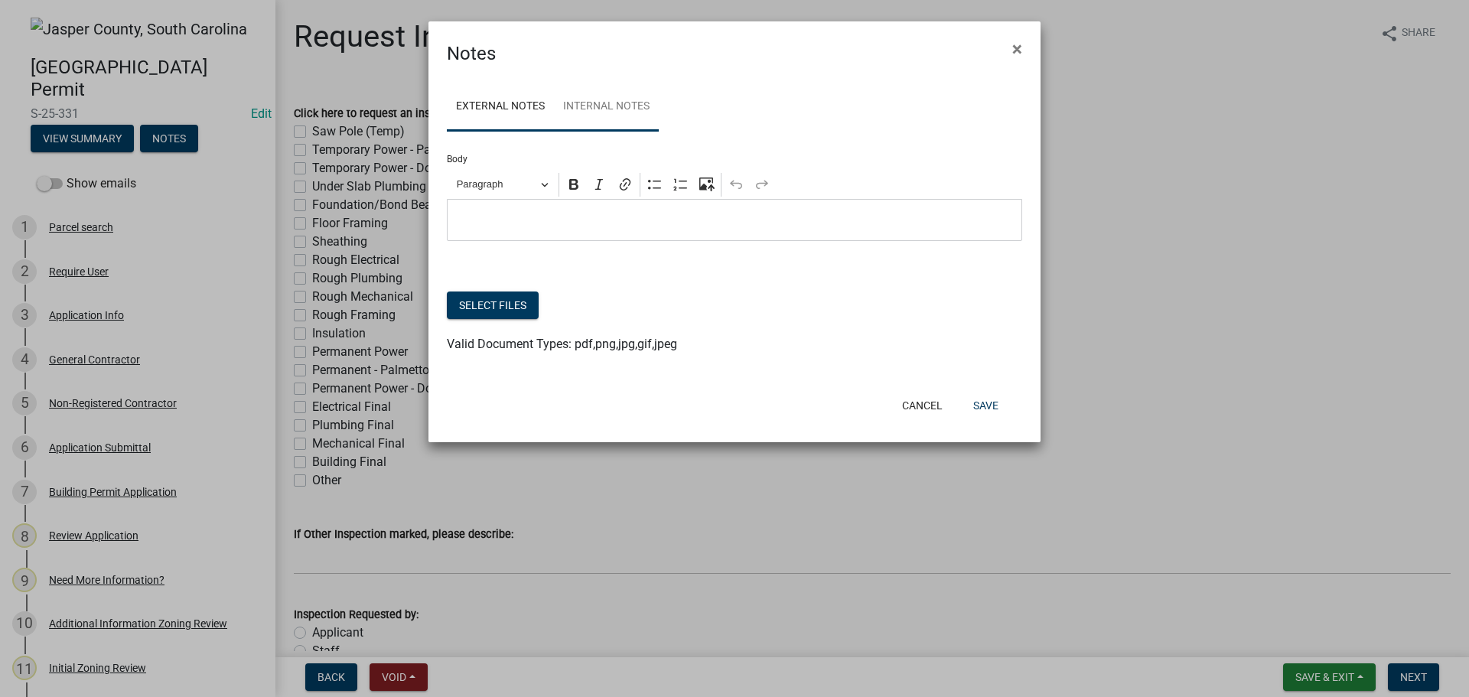
click at [597, 108] on link "Internal Notes" at bounding box center [606, 107] width 105 height 49
click at [566, 229] on p "Editor editing area: main. Press Alt+0 for help." at bounding box center [734, 220] width 559 height 18
click at [975, 409] on button "Save" at bounding box center [986, 406] width 50 height 28
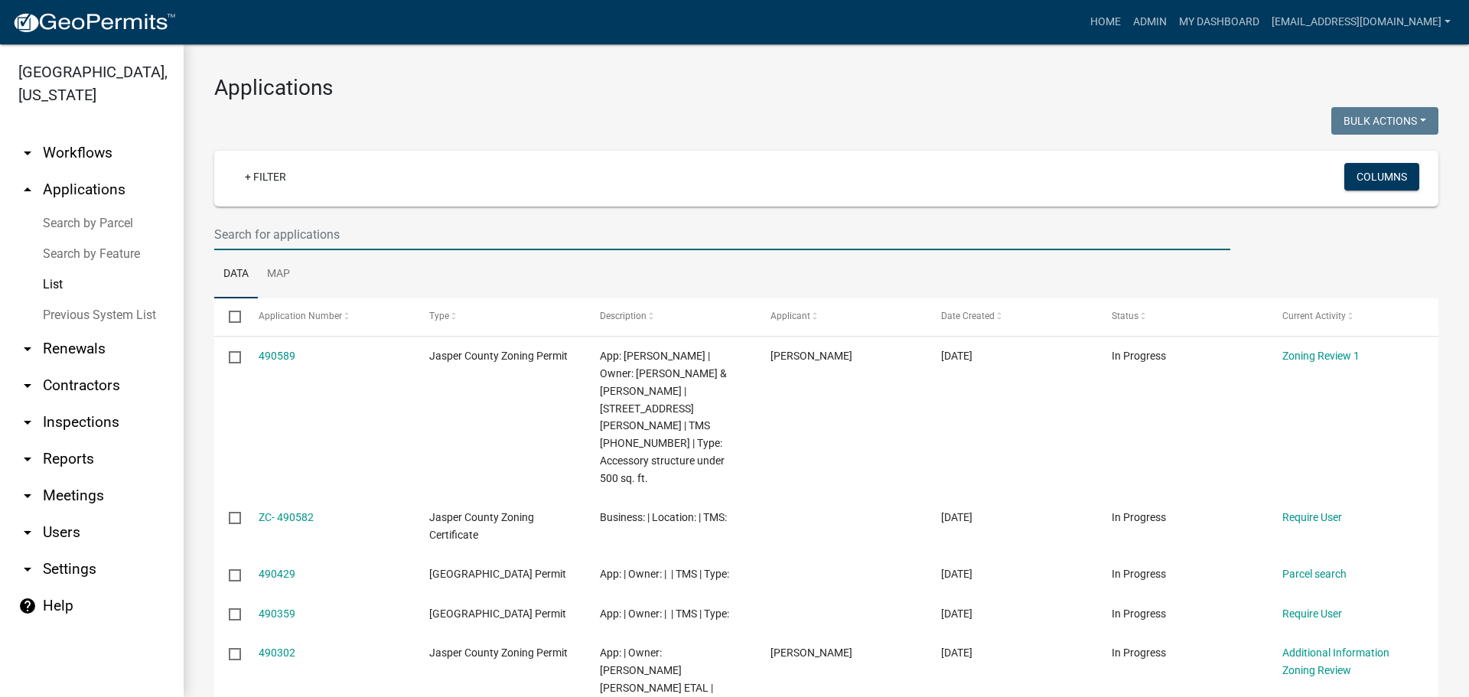
click at [422, 232] on input "text" at bounding box center [722, 234] width 1016 height 31
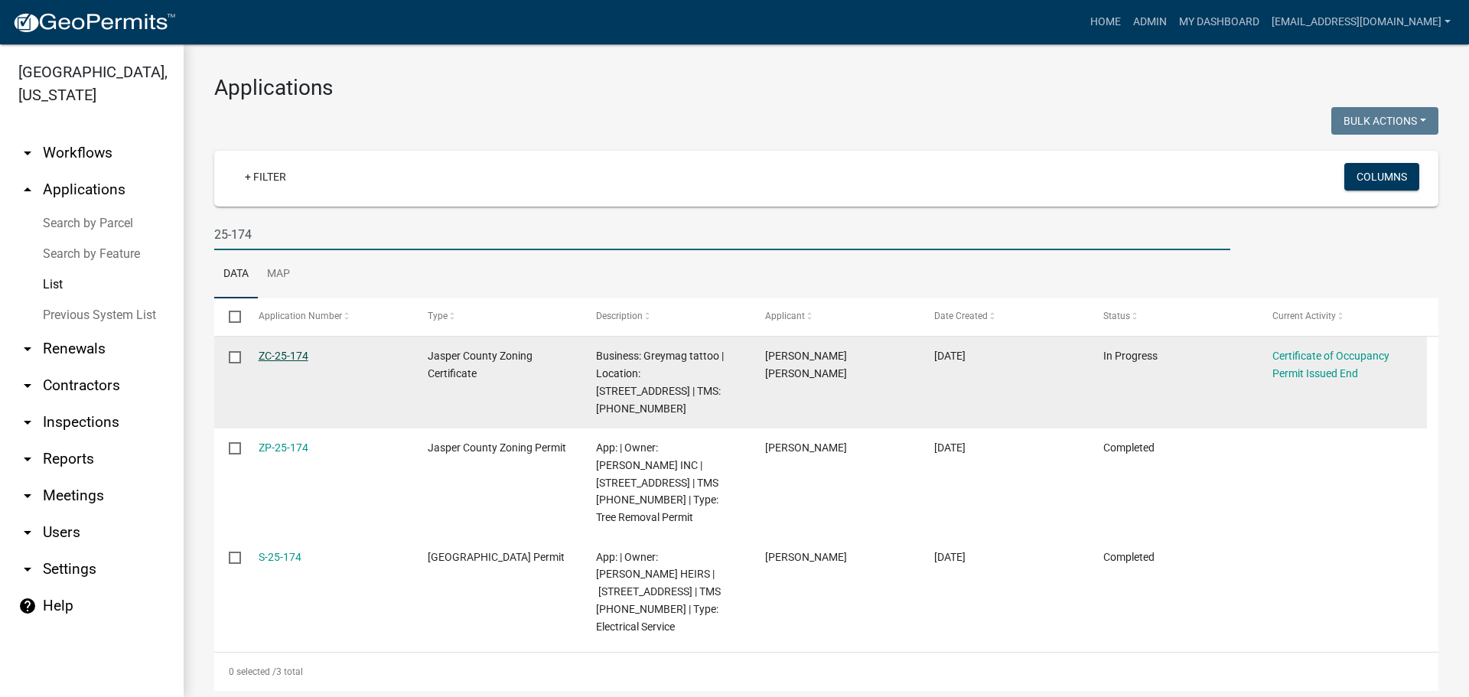
type input "25-174"
click at [285, 350] on link "ZC-25-174" at bounding box center [284, 356] width 50 height 12
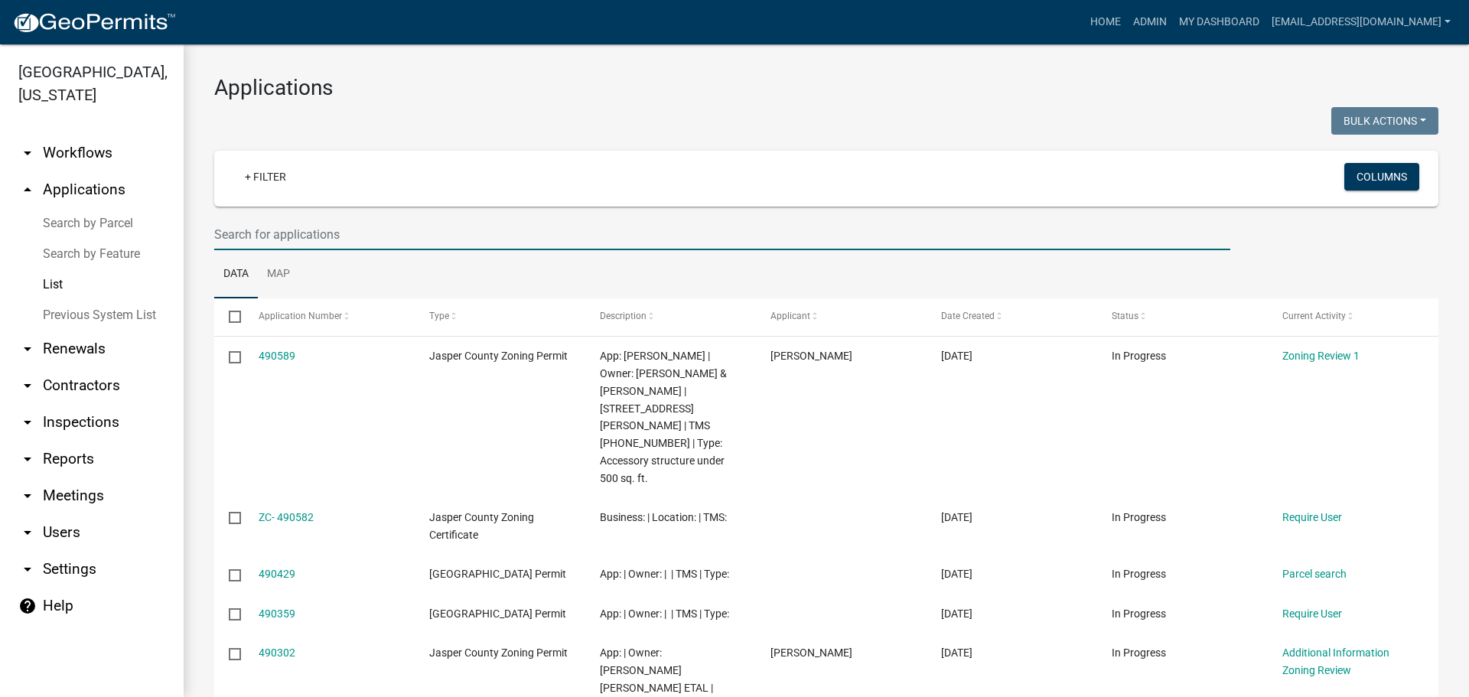
click at [397, 234] on input "text" at bounding box center [722, 234] width 1016 height 31
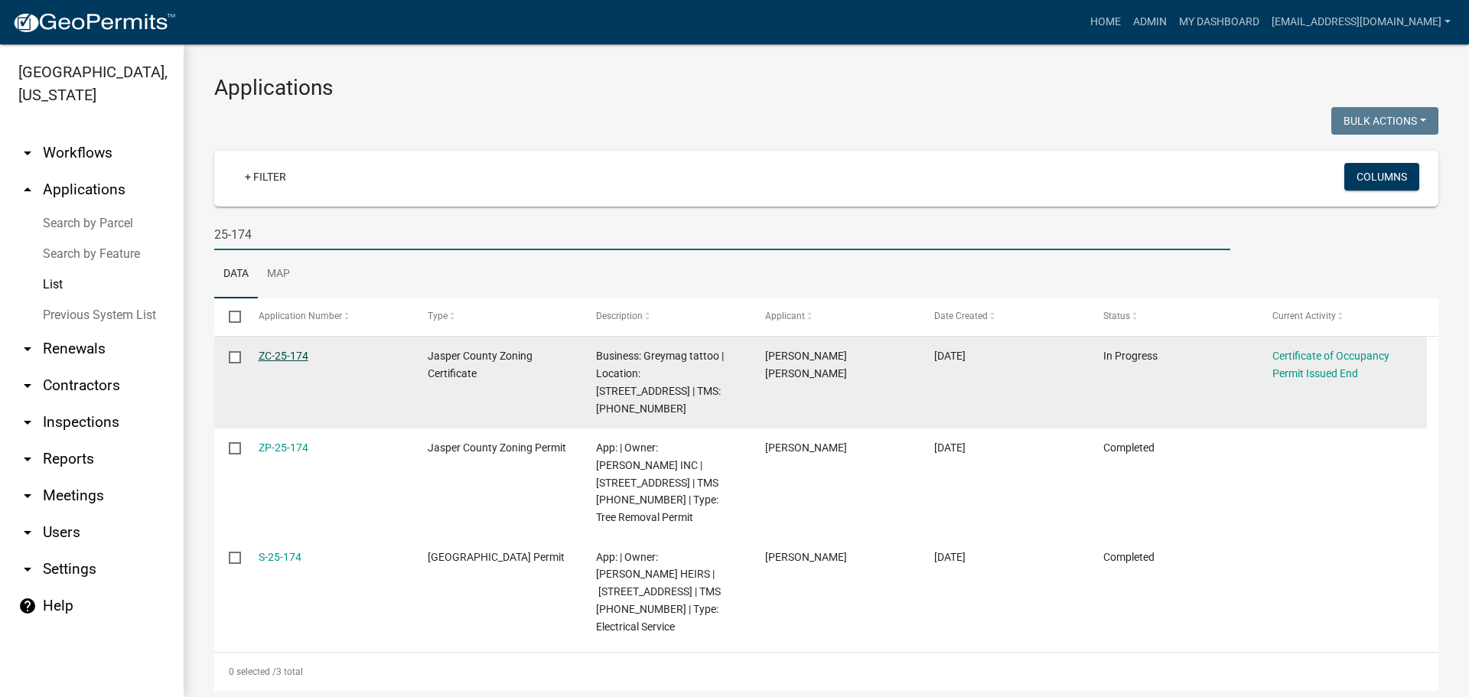
type input "25-174"
click at [301, 356] on link "ZC-25-174" at bounding box center [284, 356] width 50 height 12
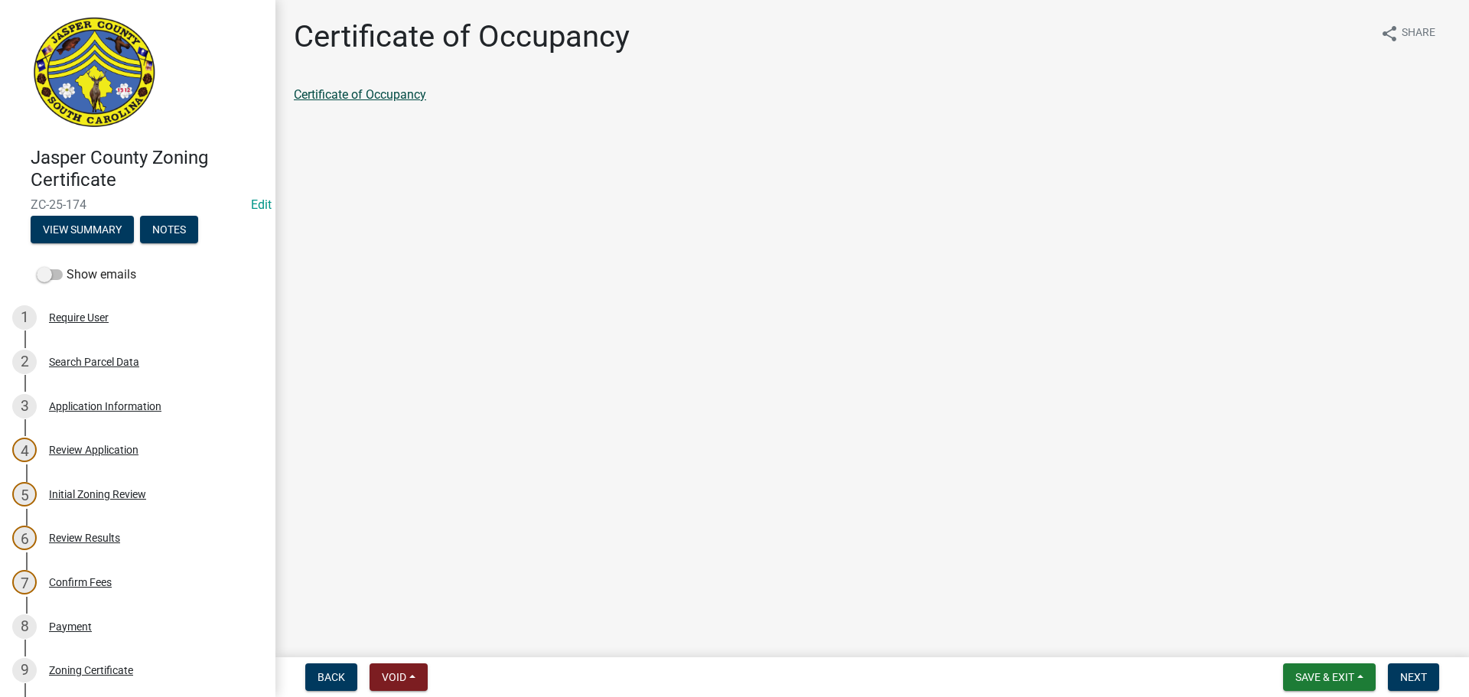
click at [397, 99] on link "Certificate of Occupancy" at bounding box center [360, 94] width 132 height 15
